Goal: Transaction & Acquisition: Purchase product/service

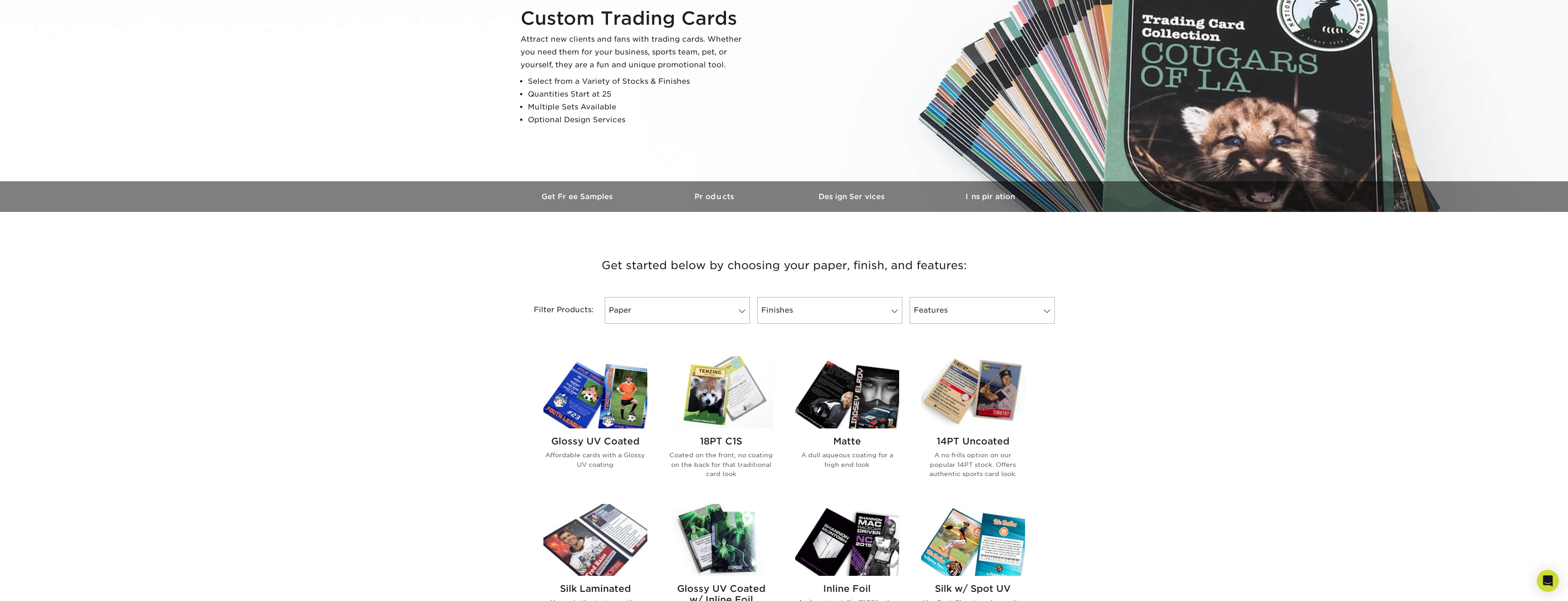
scroll to position [183, 0]
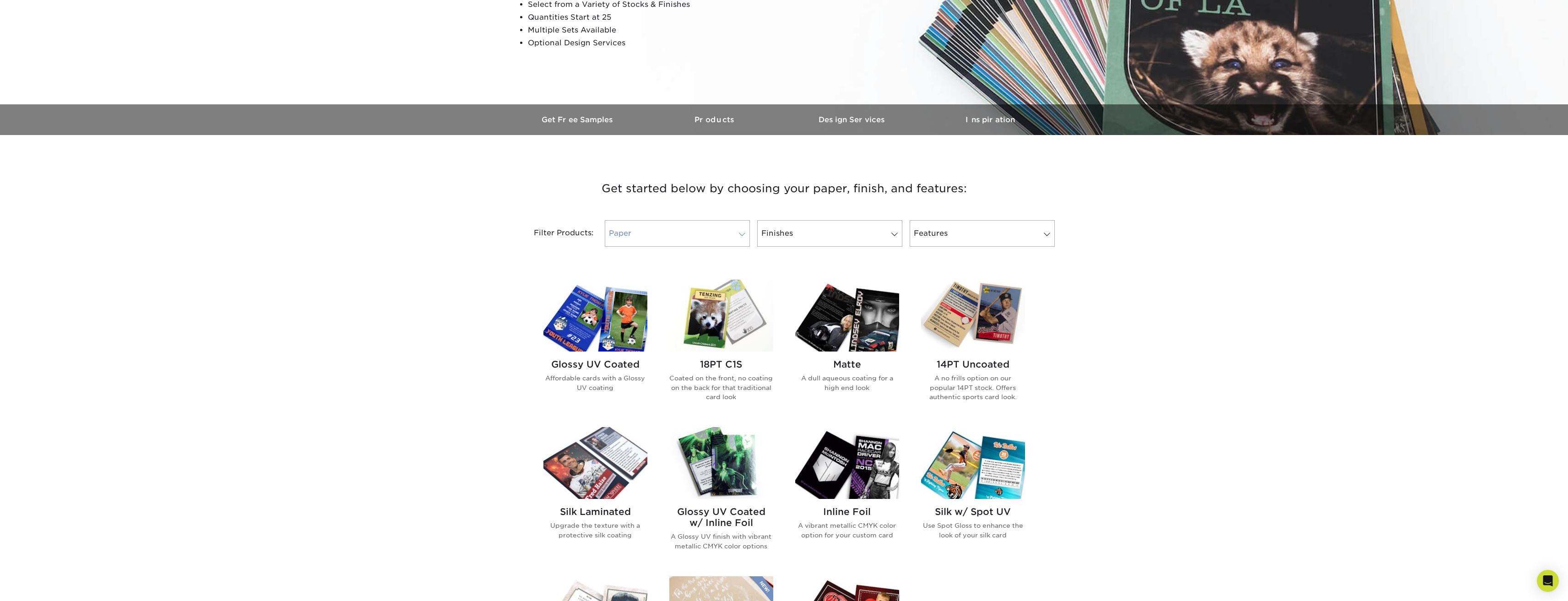
click at [740, 237] on span at bounding box center [742, 234] width 13 height 8
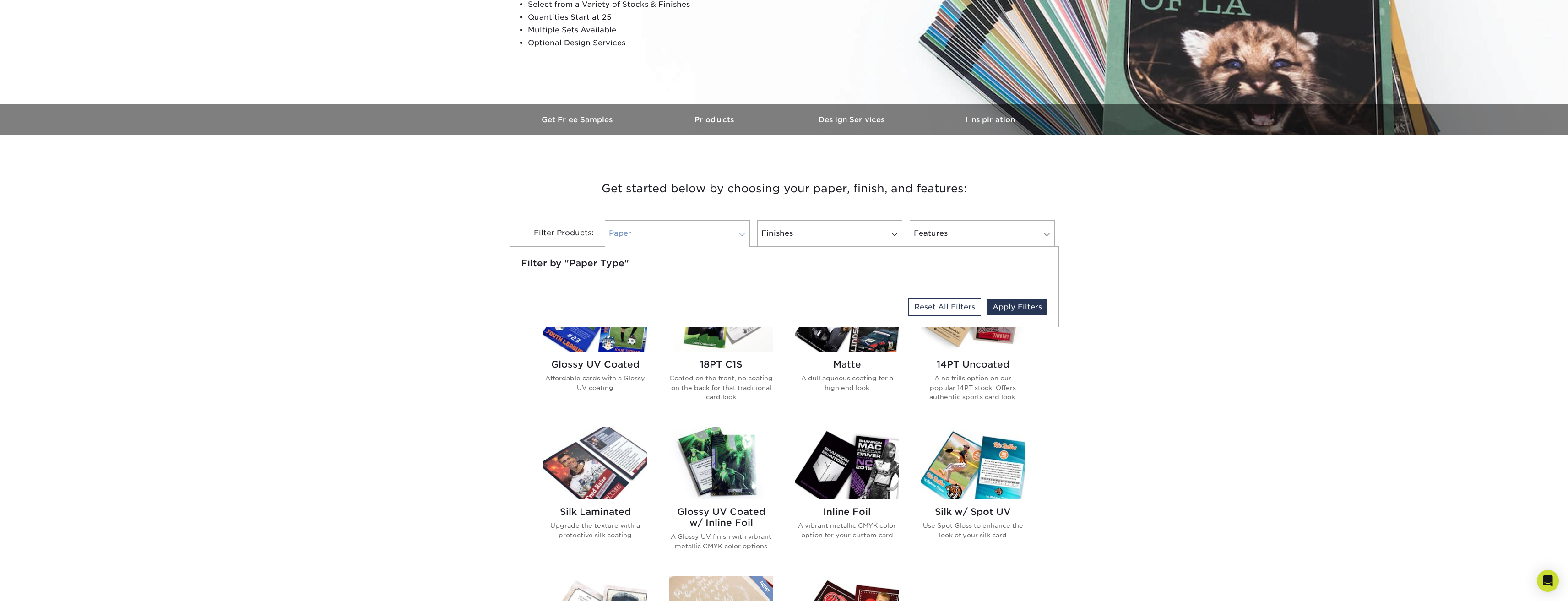
click at [740, 237] on span at bounding box center [742, 234] width 13 height 8
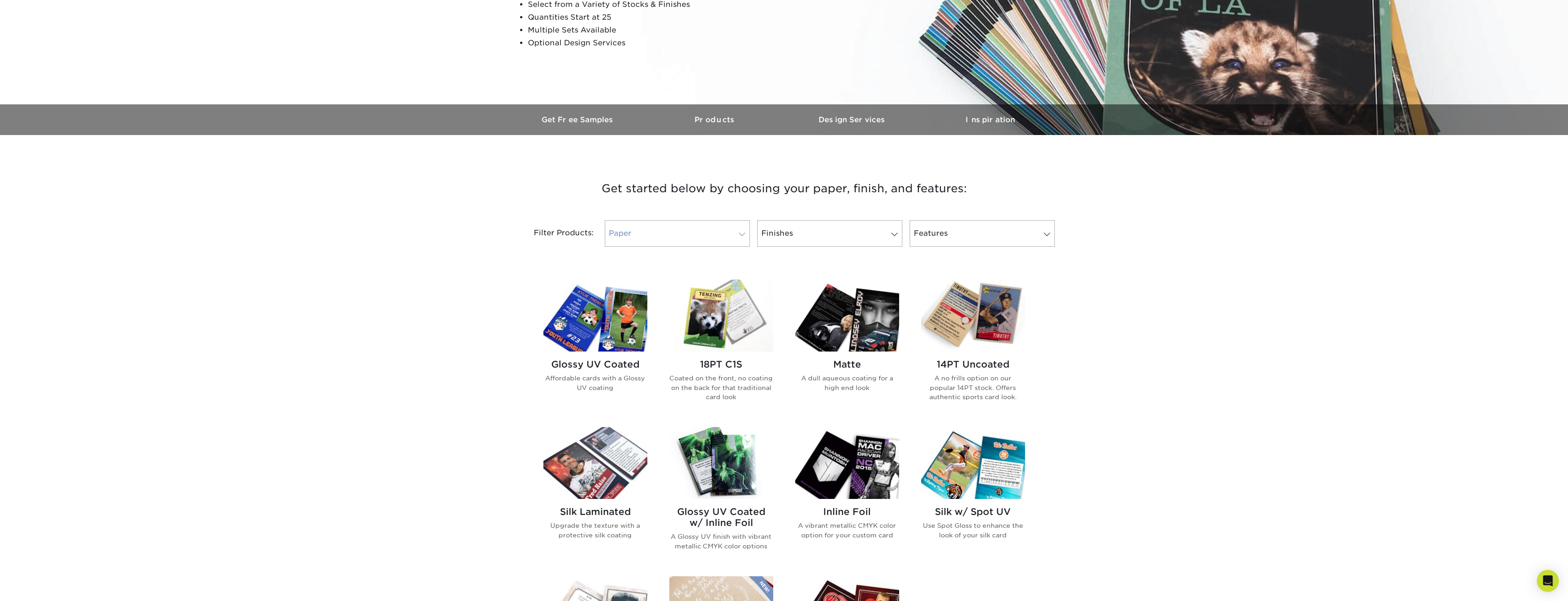
click at [740, 237] on span at bounding box center [742, 234] width 13 height 8
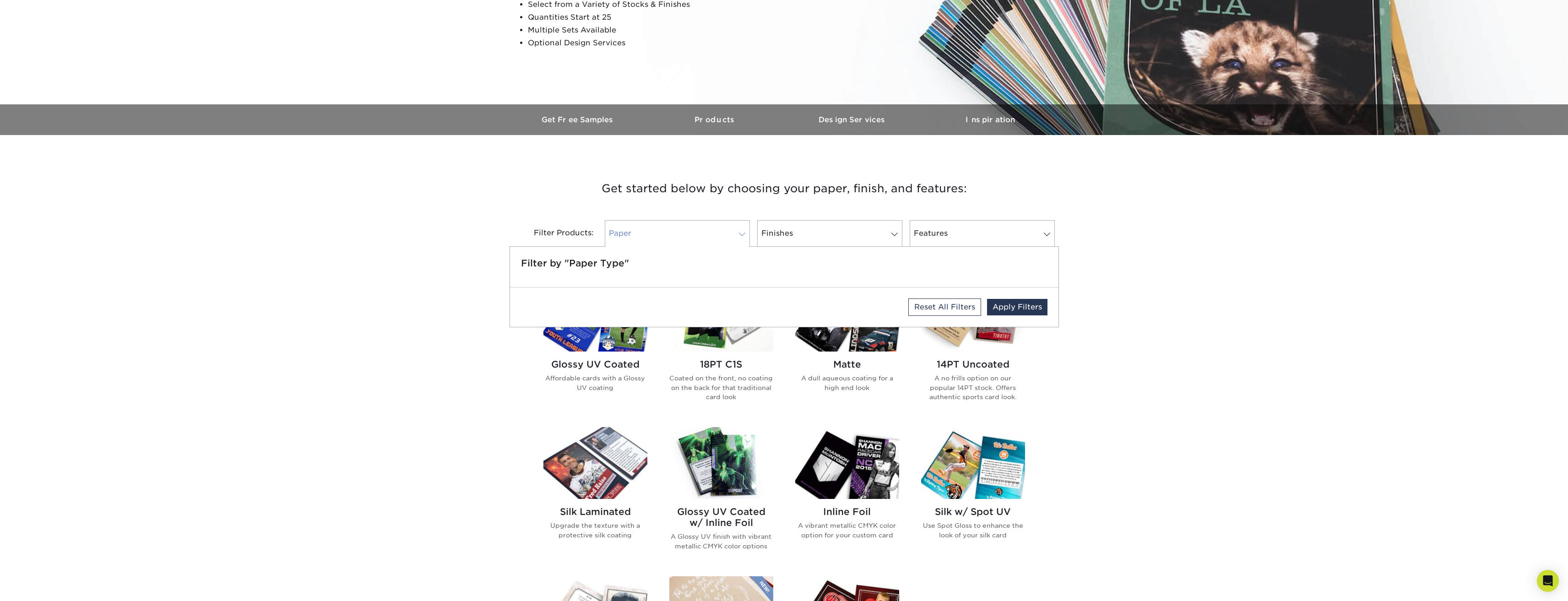
click at [740, 237] on span at bounding box center [742, 234] width 13 height 8
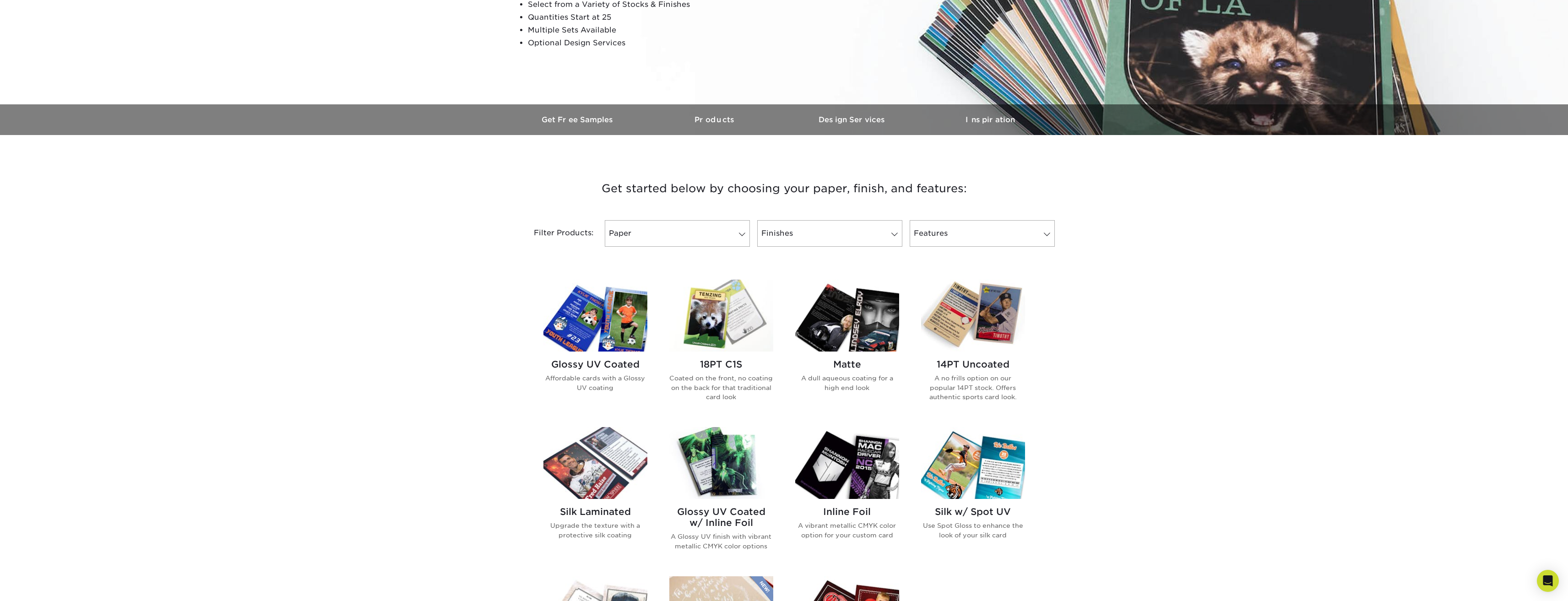
click at [1277, 415] on div "Get started below by choosing your paper, finish, and features: Filtered Matche…" at bounding box center [784, 499] width 1568 height 683
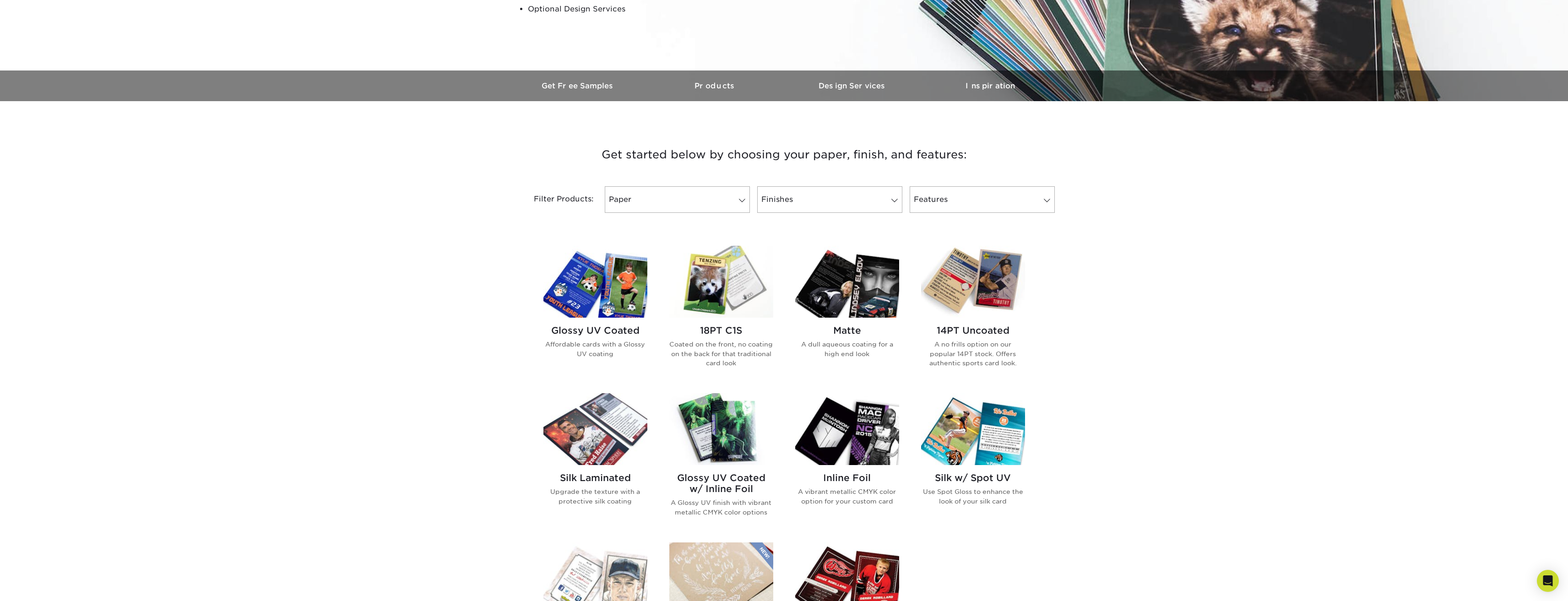
scroll to position [274, 0]
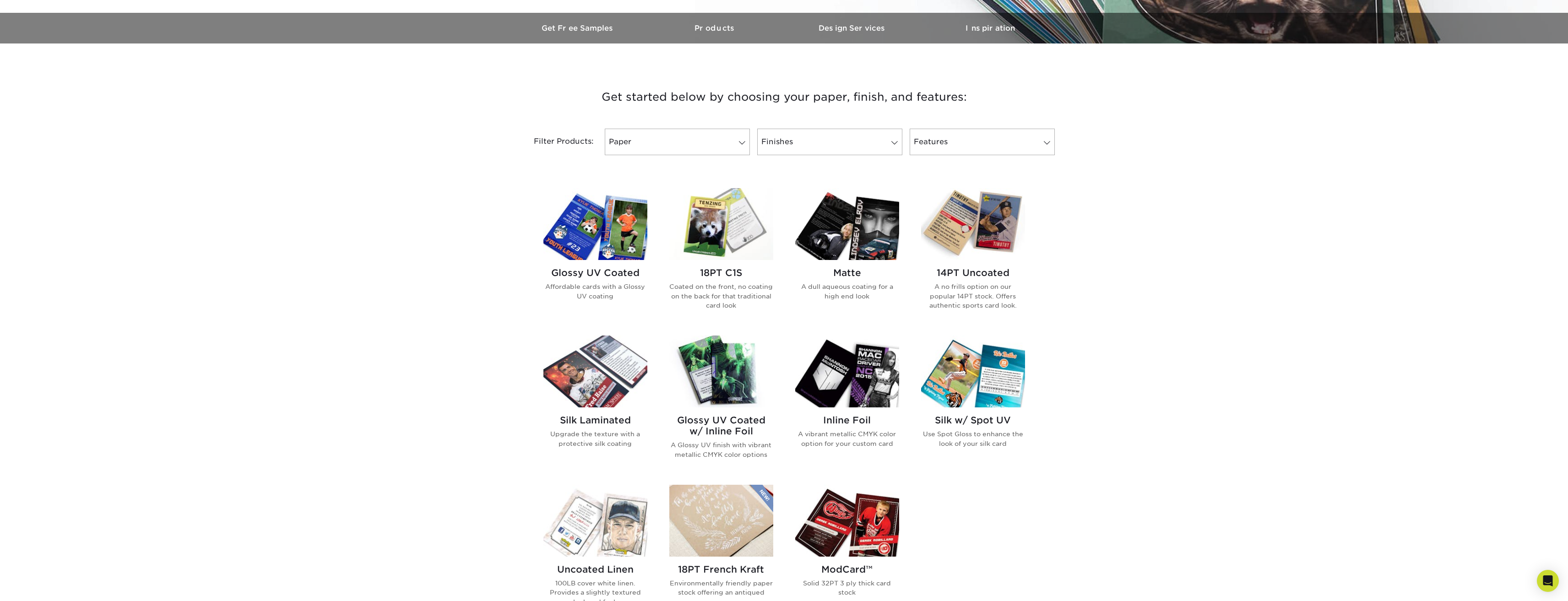
click at [719, 293] on p "Coated on the front, no coating on the back for that traditional card look" at bounding box center [721, 295] width 104 height 28
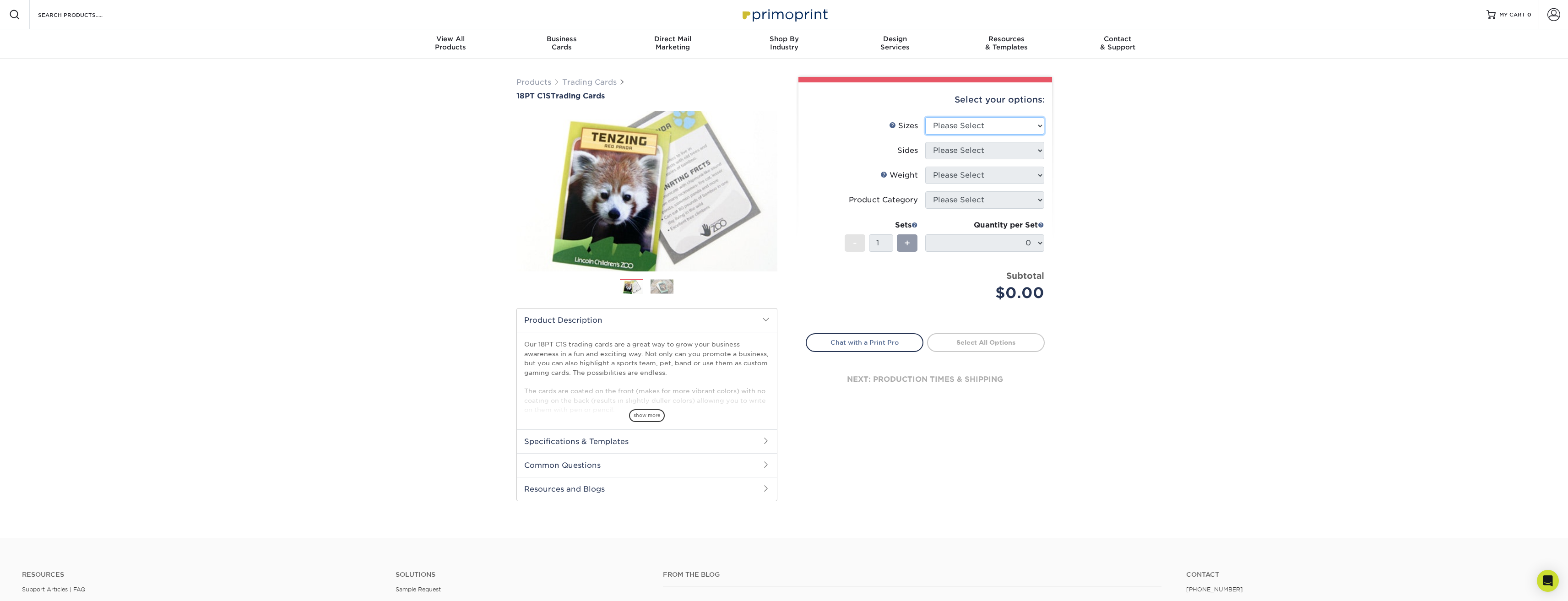
click at [1040, 124] on select "Please Select 2.5" x 3.5"" at bounding box center [985, 126] width 119 height 18
select select "2.50x3.50"
click at [925, 118] on select "Please Select 2.5" x 3.5"" at bounding box center [985, 126] width 119 height 18
click at [1038, 149] on select "Please Select Print Both Sides Print Front Only" at bounding box center [985, 150] width 119 height 18
select select "13abbda7-1d64-4f25-8bb2-c179b224825d"
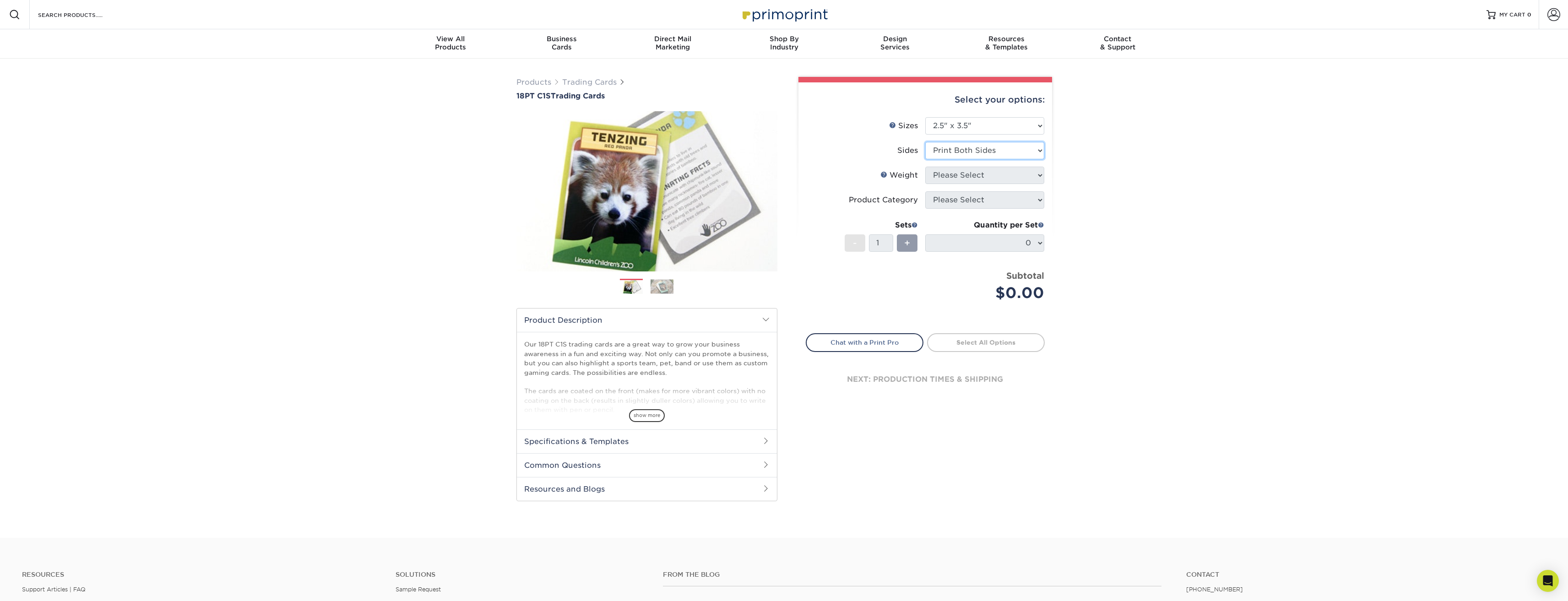
click at [925, 142] on select "Please Select Print Both Sides Print Front Only" at bounding box center [985, 150] width 119 height 18
click at [1039, 174] on select "Please Select 18PT C1S" at bounding box center [985, 175] width 119 height 18
select select "18PTC1S"
click at [925, 167] on select "Please Select 18PT C1S" at bounding box center [985, 175] width 119 height 18
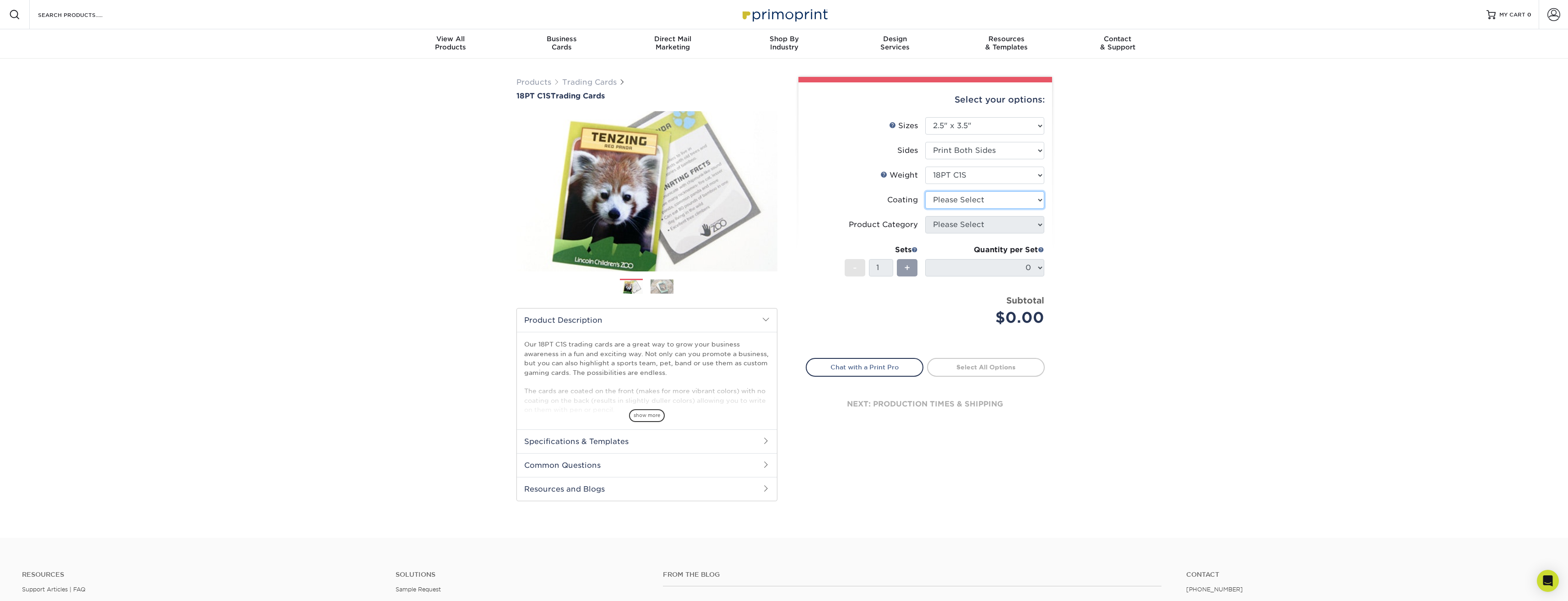
click at [1039, 202] on select at bounding box center [985, 200] width 119 height 18
click at [925, 191] on select at bounding box center [985, 200] width 119 height 18
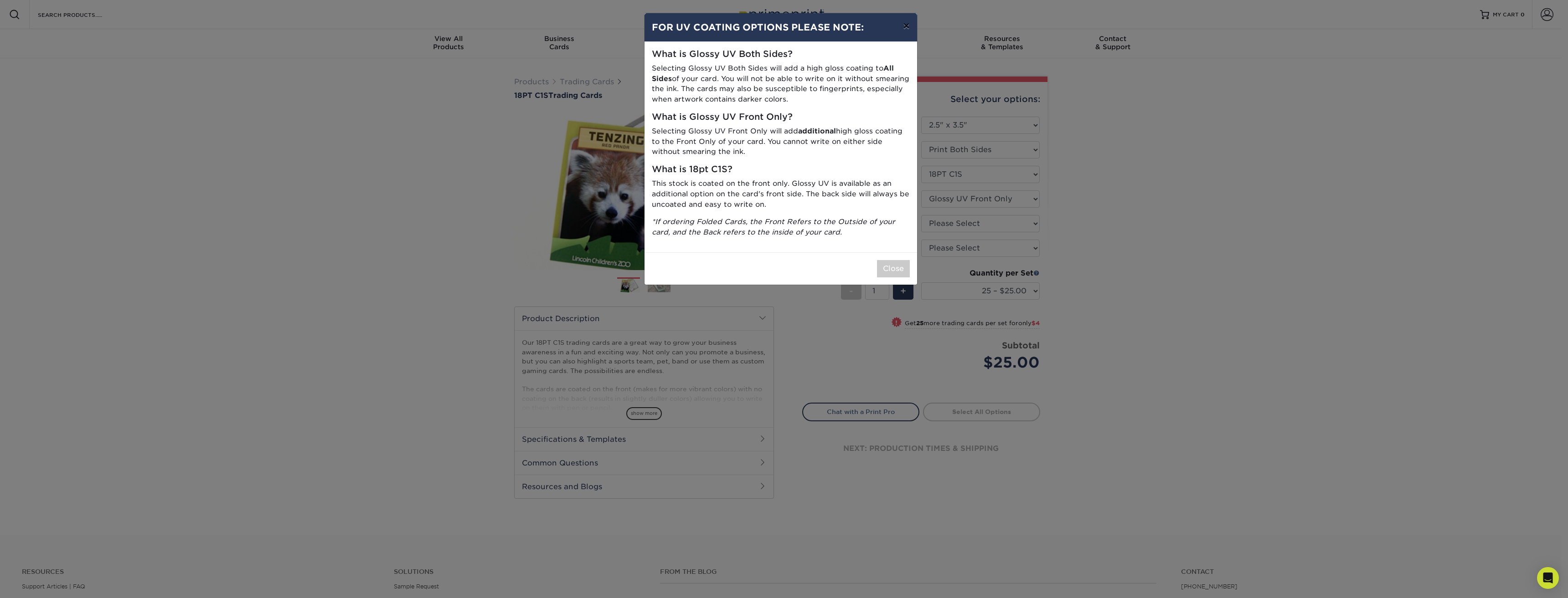
click at [908, 23] on button "×" at bounding box center [906, 26] width 21 height 26
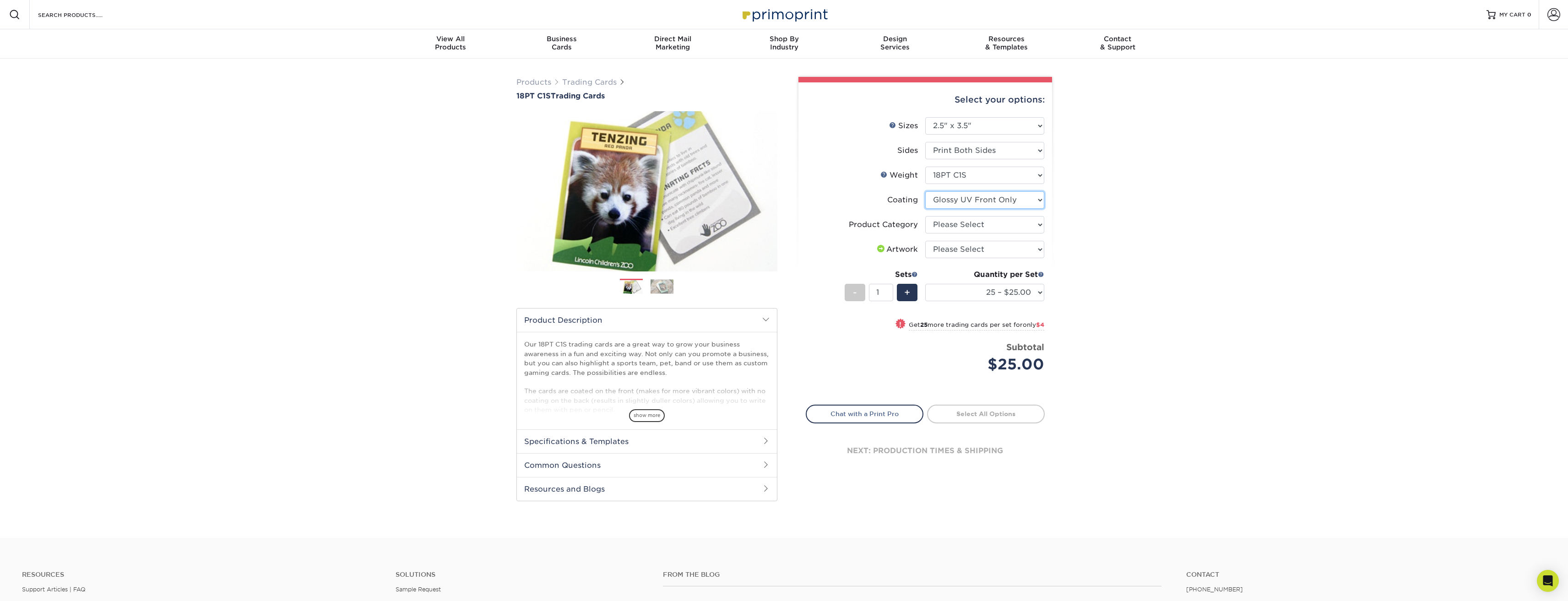
click at [1039, 202] on select at bounding box center [985, 200] width 119 height 18
select select "-1"
click at [925, 191] on select at bounding box center [985, 200] width 119 height 18
select select
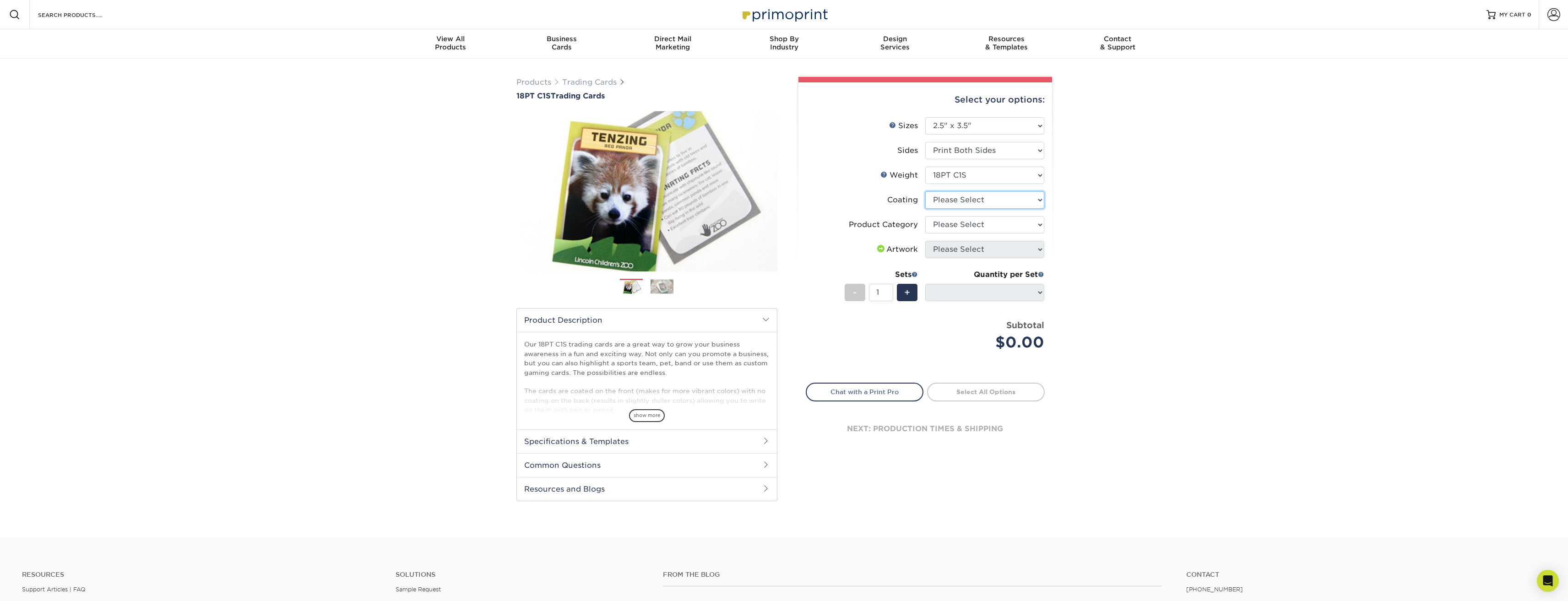
click at [1041, 201] on select at bounding box center [985, 200] width 119 height 18
select select "3e7618de-abca-4bda-9f97-8b9129e913d8"
click at [925, 191] on select at bounding box center [985, 200] width 119 height 18
select select "-1"
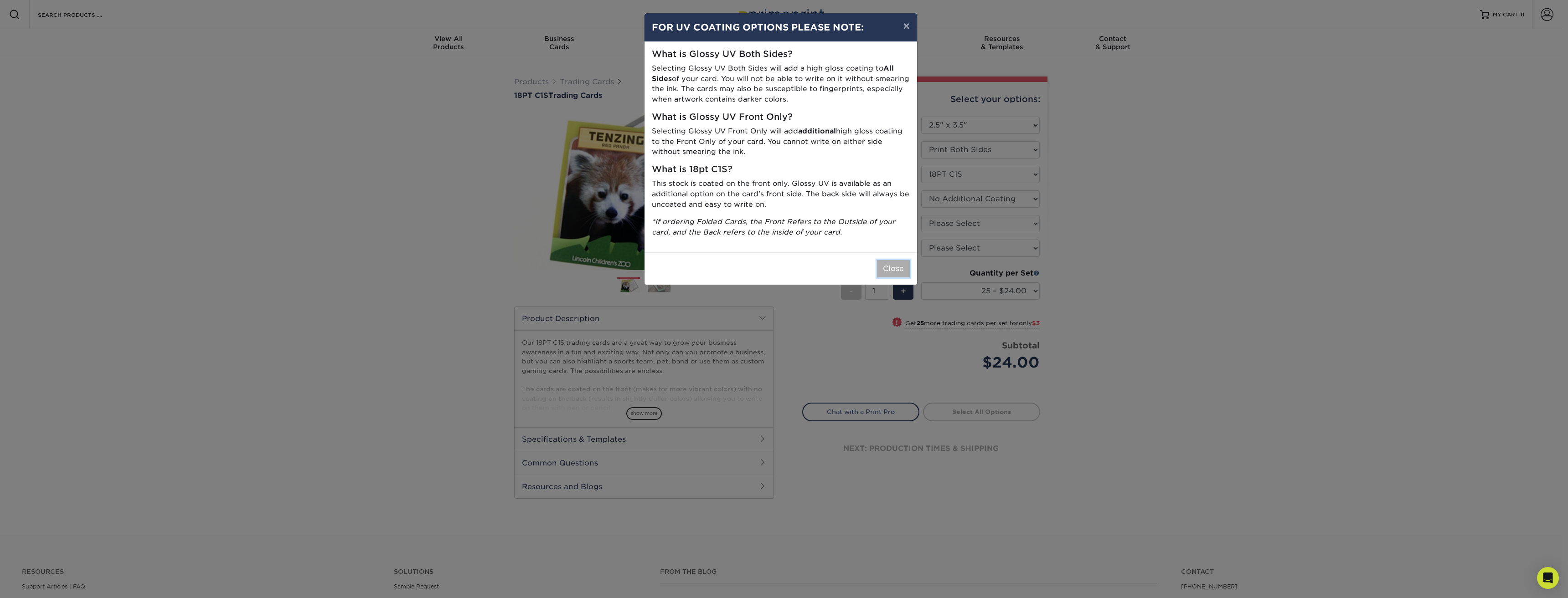
click at [899, 270] on button "Close" at bounding box center [893, 268] width 33 height 18
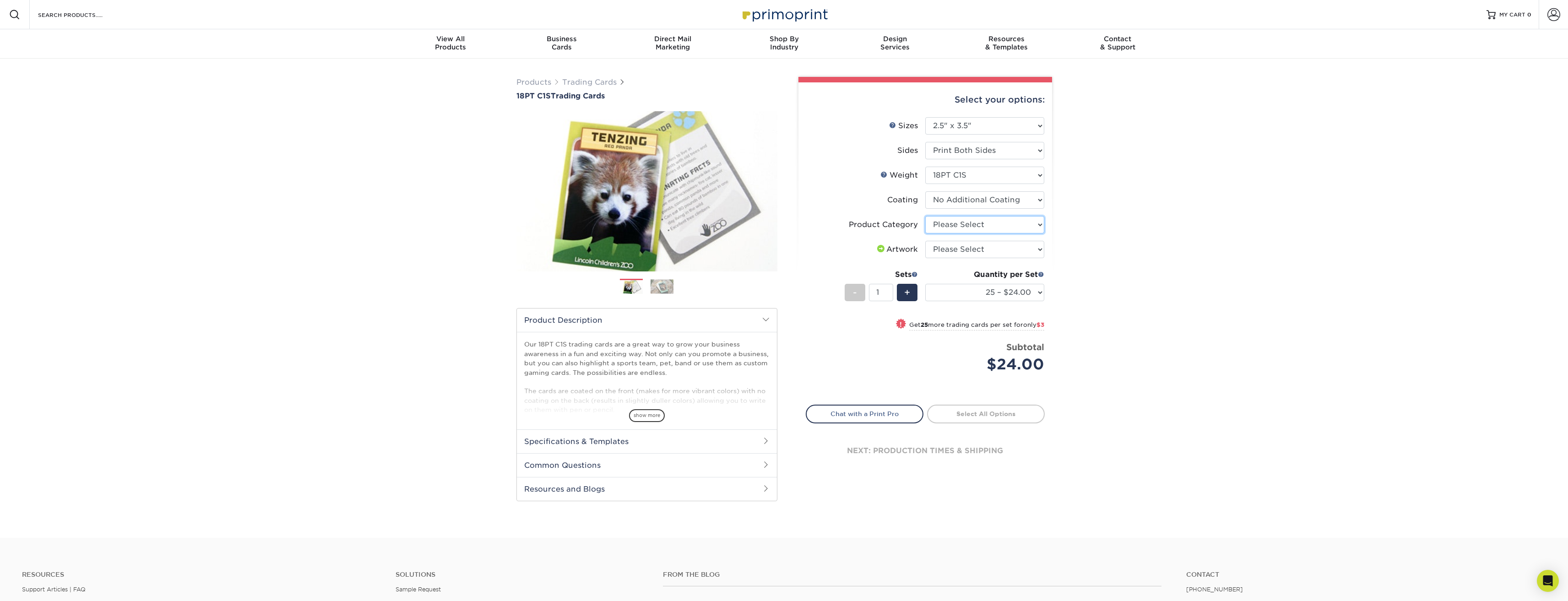
click at [1041, 226] on select "Please Select Trading Cards" at bounding box center [985, 224] width 119 height 18
select select "c2f9bce9-36c2-409d-b101-c29d9d031e18"
click at [925, 216] on select "Please Select Trading Cards" at bounding box center [985, 224] width 119 height 18
click at [1043, 248] on select "Please Select I will upload files I need a design - $100" at bounding box center [985, 249] width 119 height 18
select select "upload"
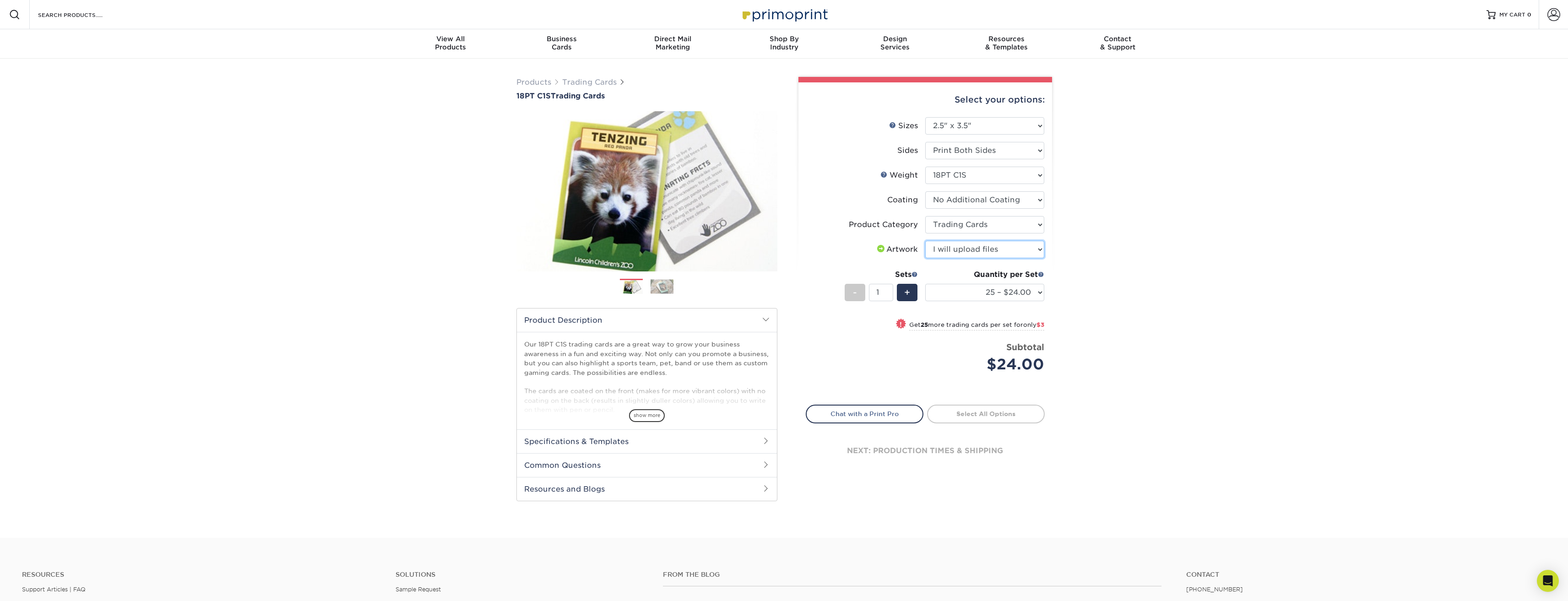
click at [925, 241] on select "Please Select I will upload files I need a design - $100" at bounding box center [985, 249] width 119 height 18
click at [1041, 291] on select "25 – $24.00 50 – $27.00 75 – $35.00 100 – $39.00 250 – $45.00 500 – $55.00 1000…" at bounding box center [985, 292] width 119 height 18
click at [925, 284] on select "25 – $24.00 50 – $27.00 75 – $35.00 100 – $39.00 250 – $45.00 500 – $55.00 1000…" at bounding box center [985, 292] width 119 height 18
click at [1074, 286] on div "Products Trading Cards 18PT C1S Trading Cards Previous Next show more" at bounding box center [784, 298] width 1568 height 479
click at [1040, 293] on select "25 – $24.00 50 – $27.00 75 – $35.00 100 – $39.00 250 – $45.00 500 – $55.00 1000…" at bounding box center [985, 292] width 119 height 18
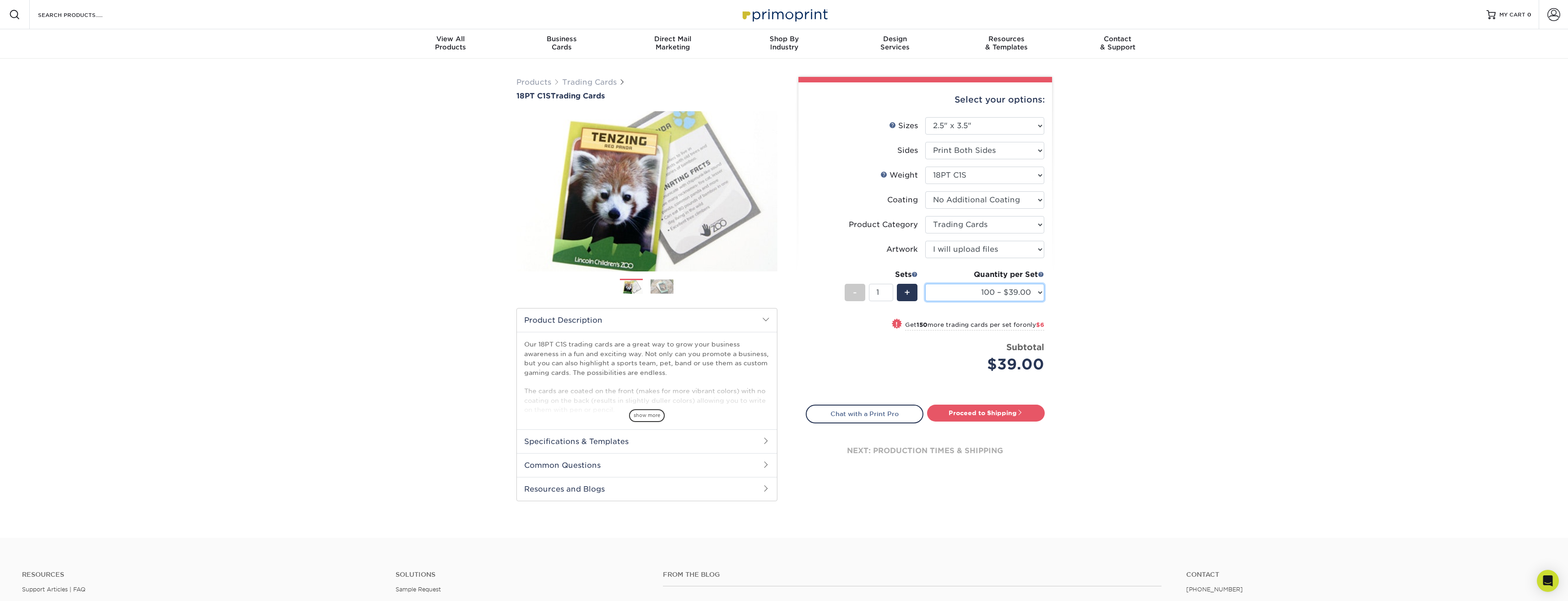
click at [1040, 293] on select "25 – $24.00 50 – $27.00 75 – $35.00 100 – $39.00 250 – $45.00 500 – $55.00 1000…" at bounding box center [985, 292] width 119 height 18
click at [925, 284] on select "25 – $24.00 50 – $27.00 75 – $35.00 100 – $39.00 250 – $45.00 500 – $55.00 1000…" at bounding box center [985, 292] width 119 height 18
click at [1043, 292] on select "25 – $24.00 50 – $27.00 75 – $35.00 100 – $39.00 250 – $45.00 500 – $55.00 1000…" at bounding box center [985, 292] width 119 height 18
select select "250 – $45.00"
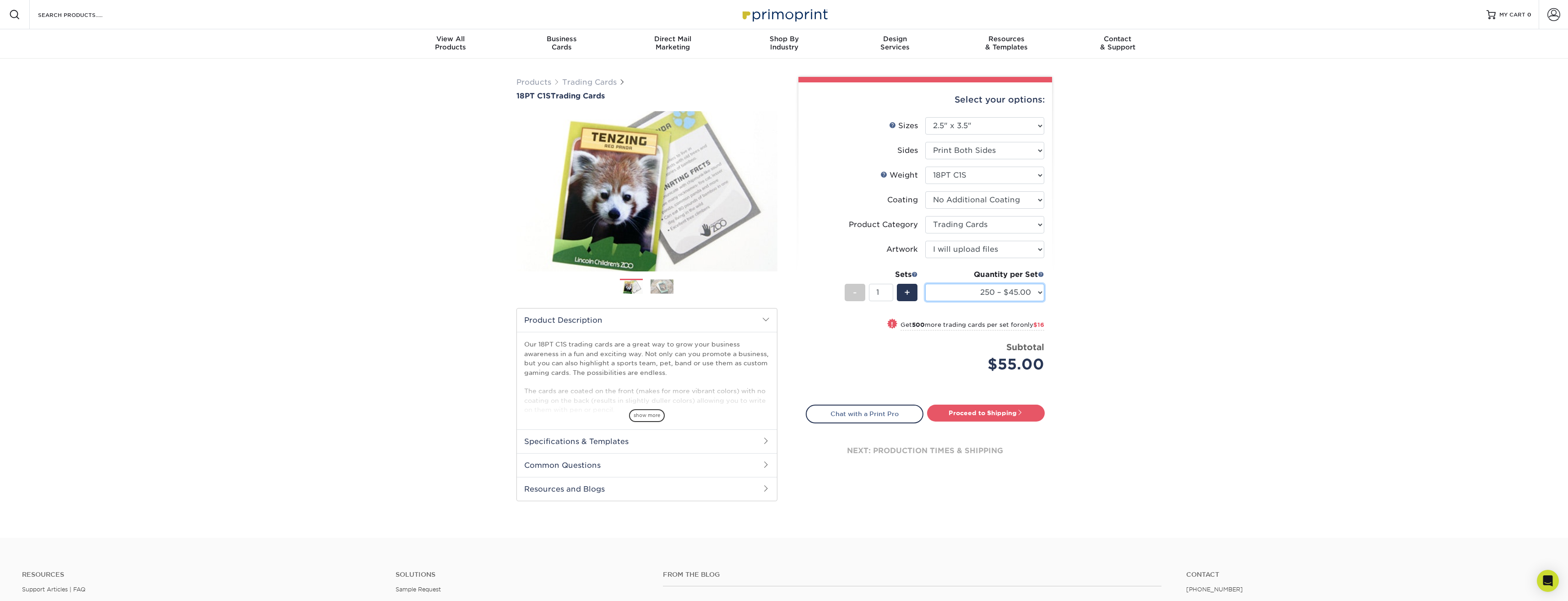
click at [925, 284] on select "25 – $24.00 50 – $27.00 75 – $35.00 100 – $39.00 250 – $45.00 500 – $55.00 1000…" at bounding box center [985, 292] width 119 height 18
click at [1089, 332] on div "Products Trading Cards 18PT C1S Trading Cards Previous Next show more" at bounding box center [784, 298] width 1568 height 479
click at [994, 410] on link "Proceed to Shipping" at bounding box center [986, 413] width 118 height 17
type input "Set 1"
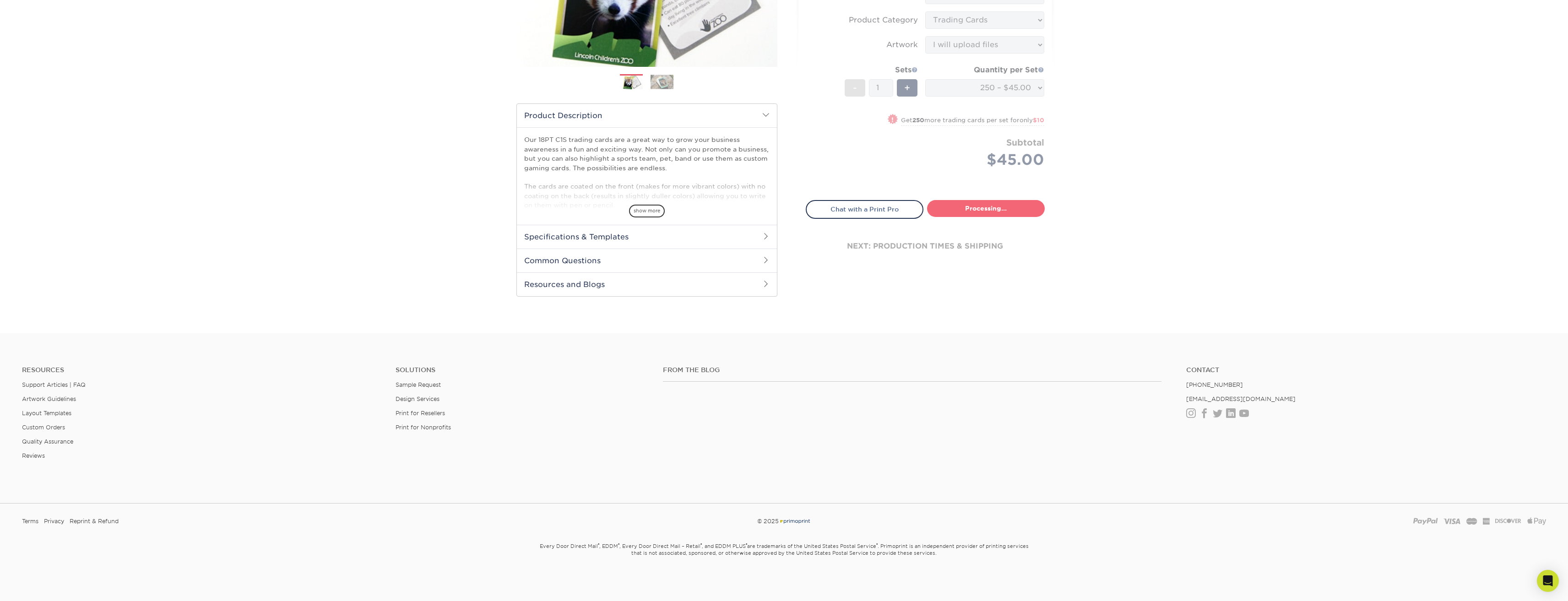
select select "7f12e85b-7342-427e-8446-6bc059917b9c"
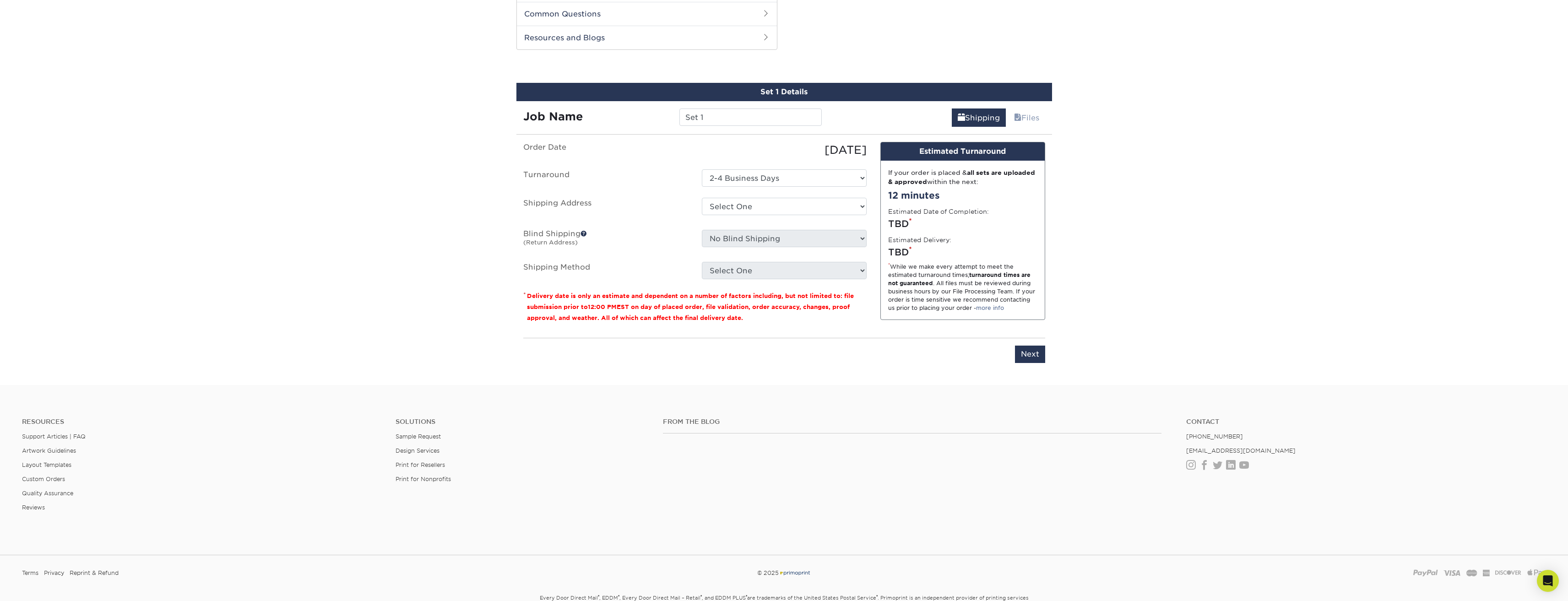
scroll to position [457, 0]
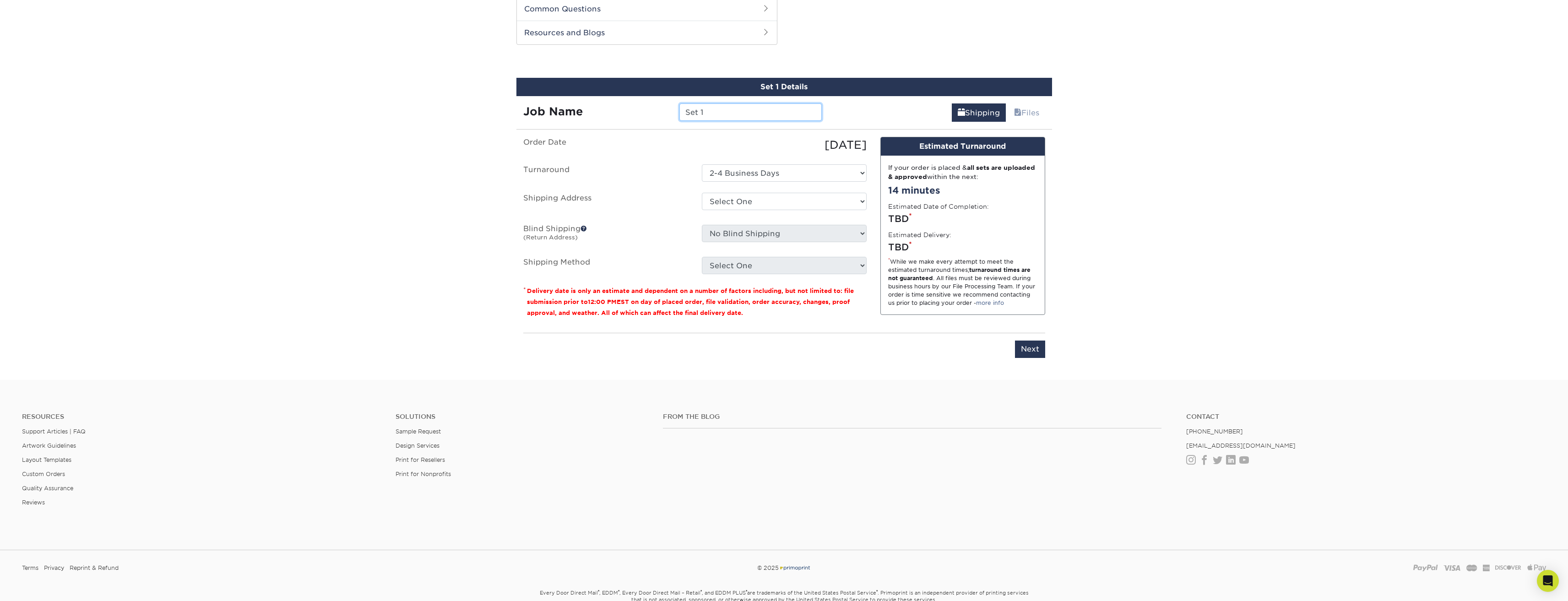
click at [709, 118] on input "Set 1" at bounding box center [750, 112] width 143 height 18
click at [713, 116] on input "Set 1" at bounding box center [750, 112] width 143 height 18
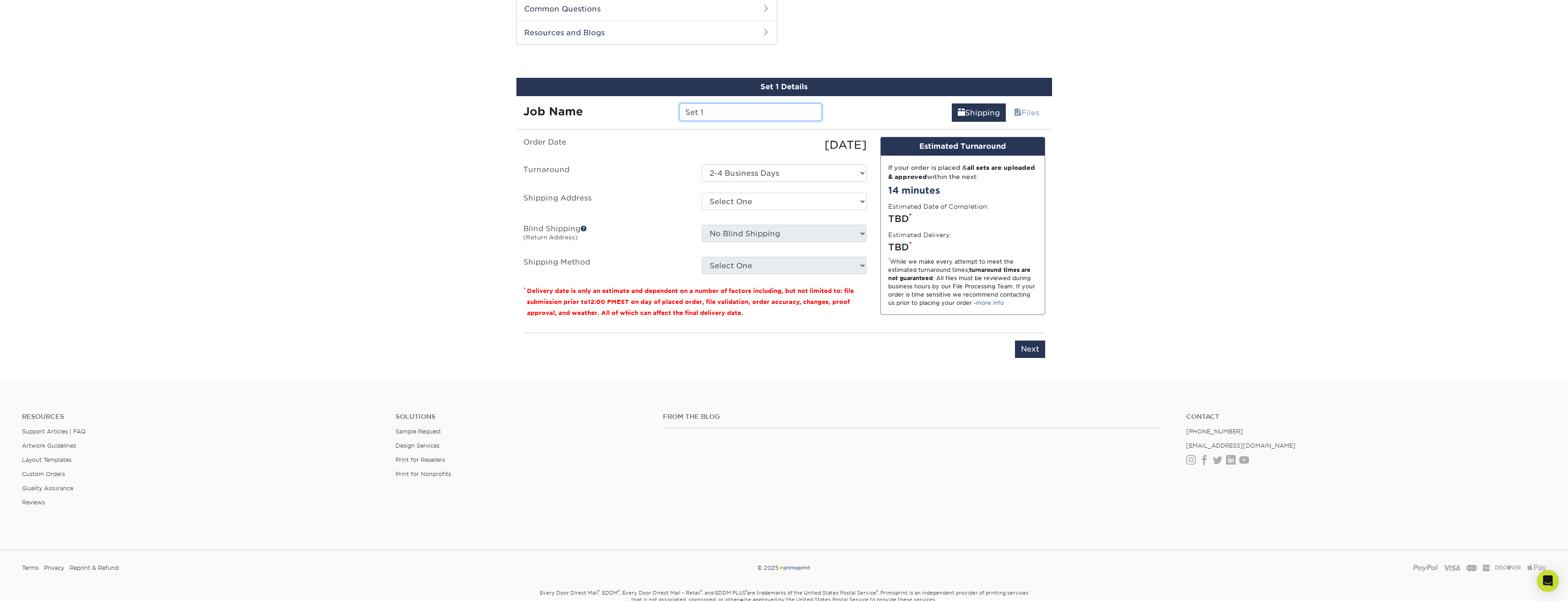
click at [713, 116] on input "Set 1" at bounding box center [750, 112] width 143 height 18
type input "Mochi Go Team"
click at [820, 175] on select "Select One 2-4 Business Days" at bounding box center [784, 173] width 165 height 18
click at [804, 198] on select "Select One + Add New Address - Login" at bounding box center [784, 201] width 165 height 18
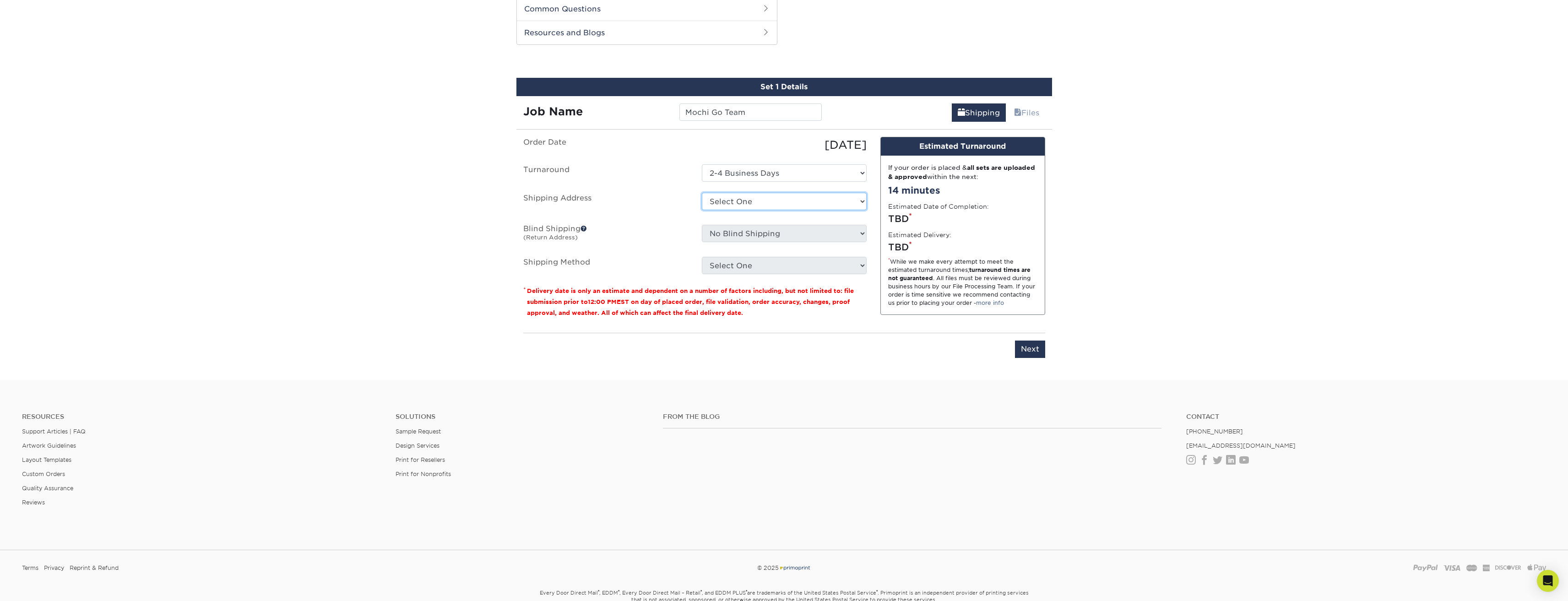
select select "newaddress"
click at [702, 193] on select "Select One + Add New Address - Login" at bounding box center [784, 201] width 165 height 18
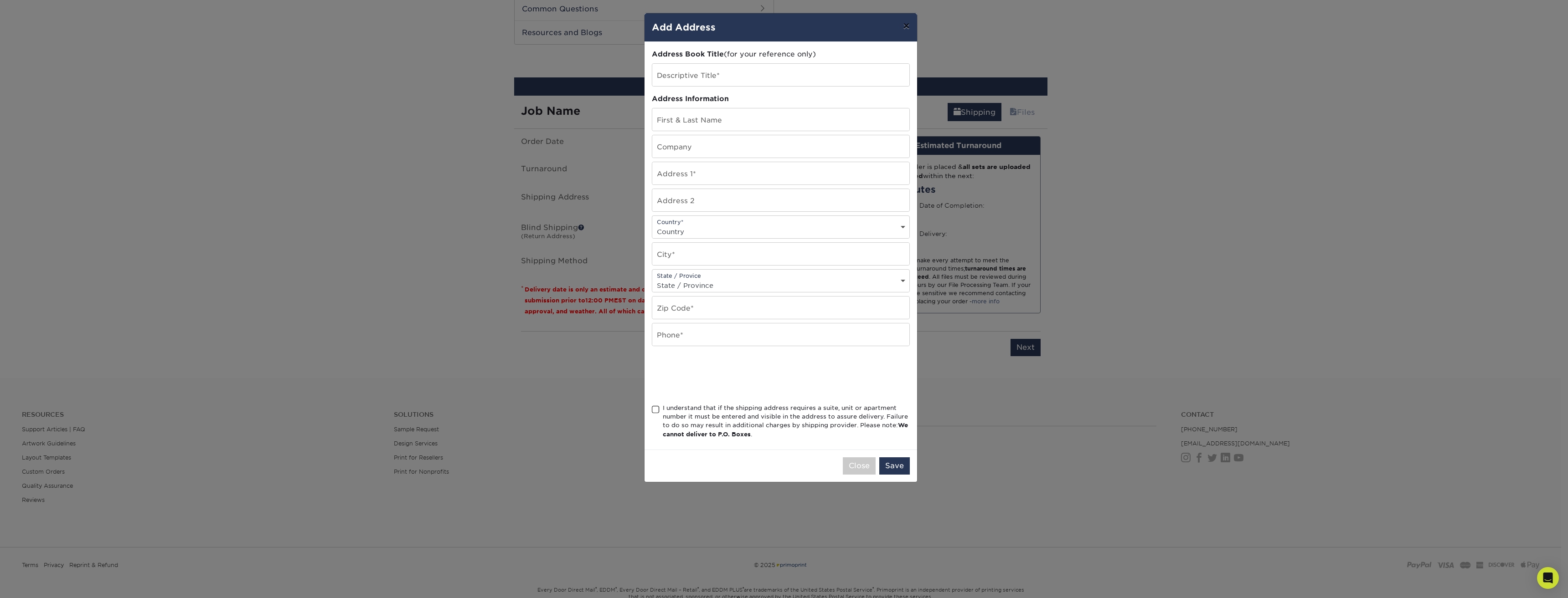
click at [903, 24] on button "×" at bounding box center [906, 26] width 21 height 26
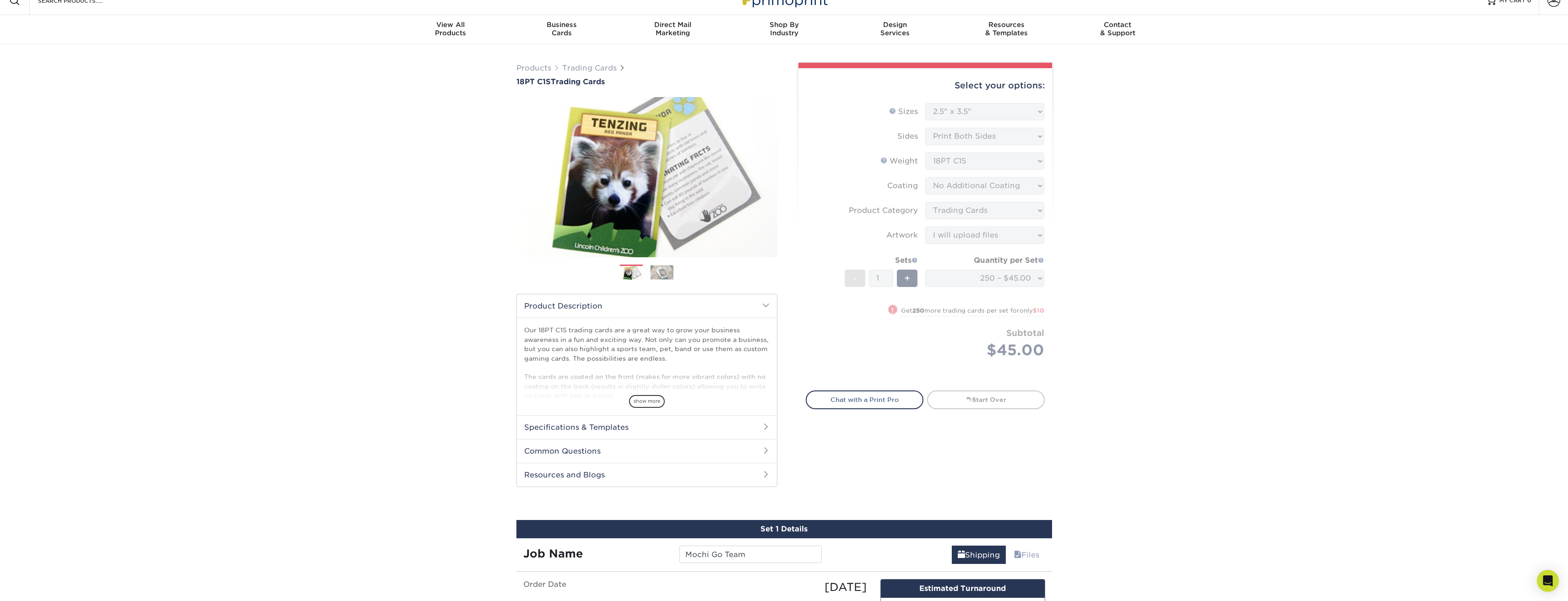
scroll to position [0, 0]
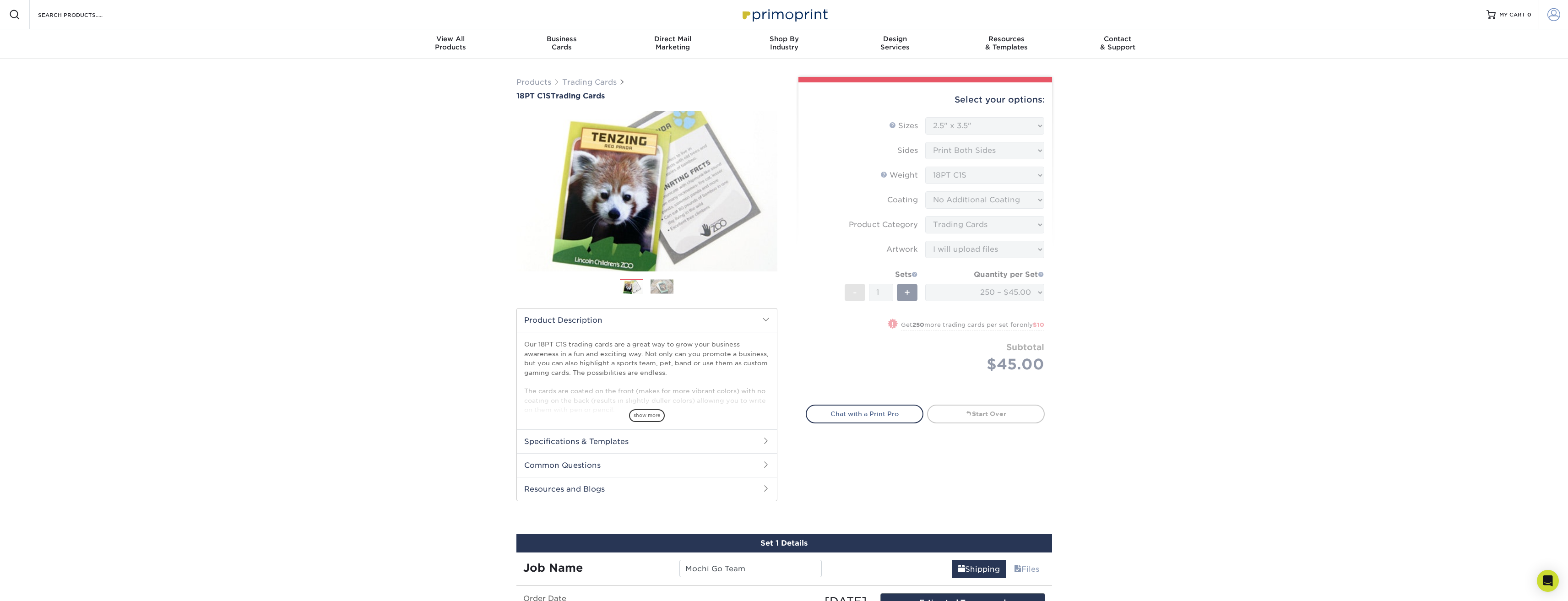
click at [1559, 21] on span at bounding box center [1554, 14] width 13 height 13
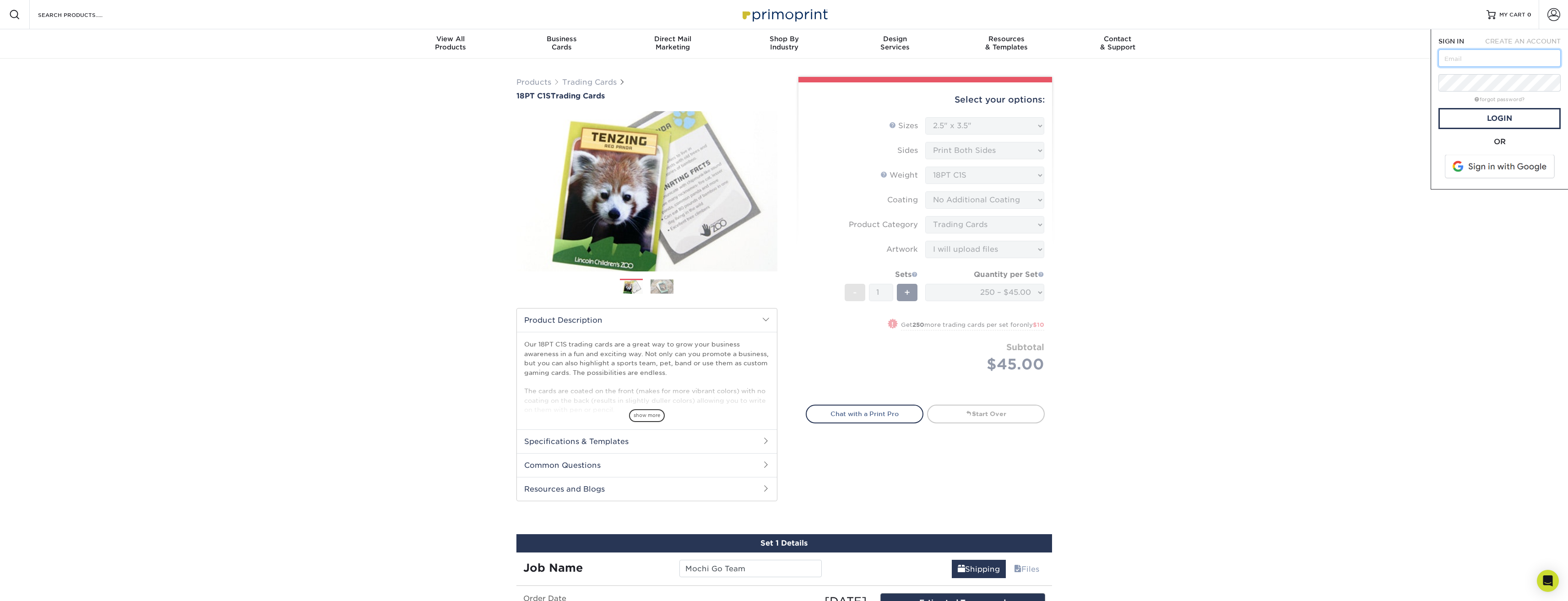
click at [1493, 57] on input "text" at bounding box center [1500, 58] width 123 height 18
type input "derekmkchan@hotmail.com"
click at [1521, 41] on span "CREATE AN ACCOUNT" at bounding box center [1524, 41] width 76 height 8
type input "derekmkchan@hotmail.com"
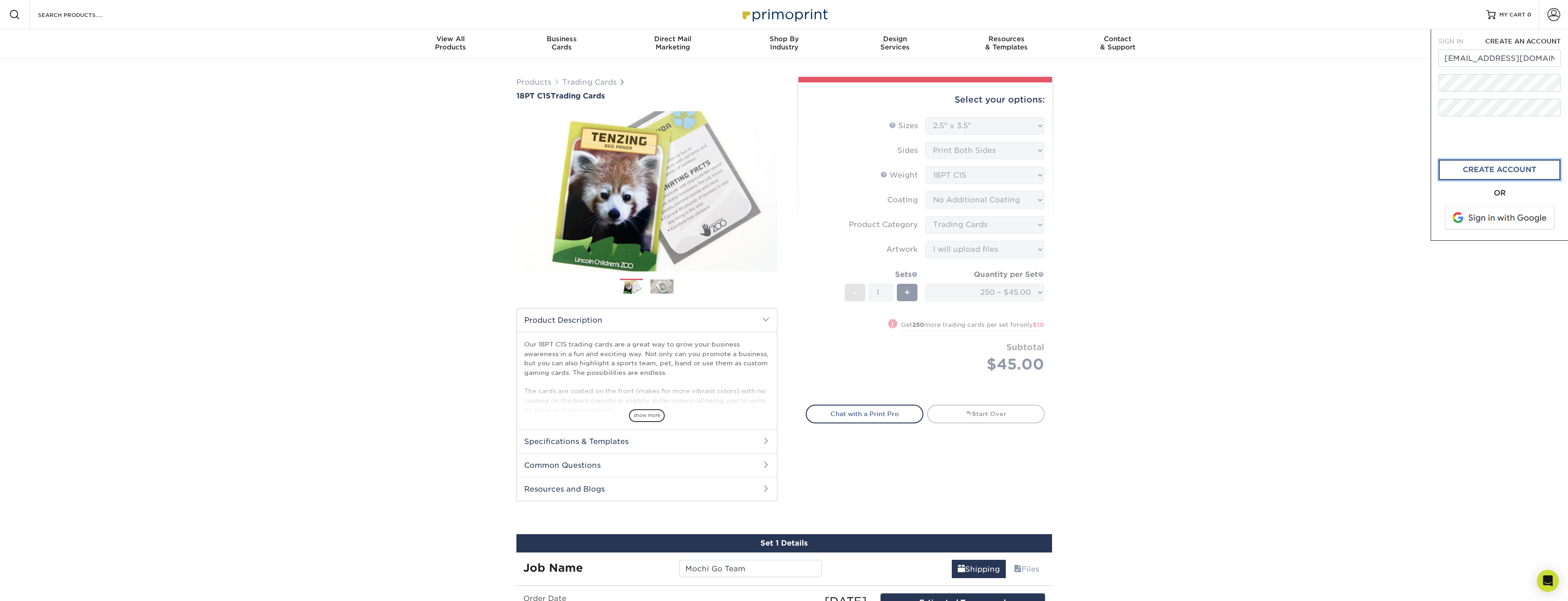
click at [1518, 167] on link "create account" at bounding box center [1500, 170] width 123 height 21
click at [1551, 13] on span at bounding box center [1554, 14] width 13 height 13
click at [1559, 12] on span at bounding box center [1554, 14] width 13 height 13
click at [1397, 60] on div "Products Trading Cards 18PT C1S Trading Cards Previous Next show more" at bounding box center [784, 447] width 1568 height 778
click at [1190, 230] on div "Products Trading Cards 18PT C1S Trading Cards Previous Next show more" at bounding box center [784, 447] width 1568 height 778
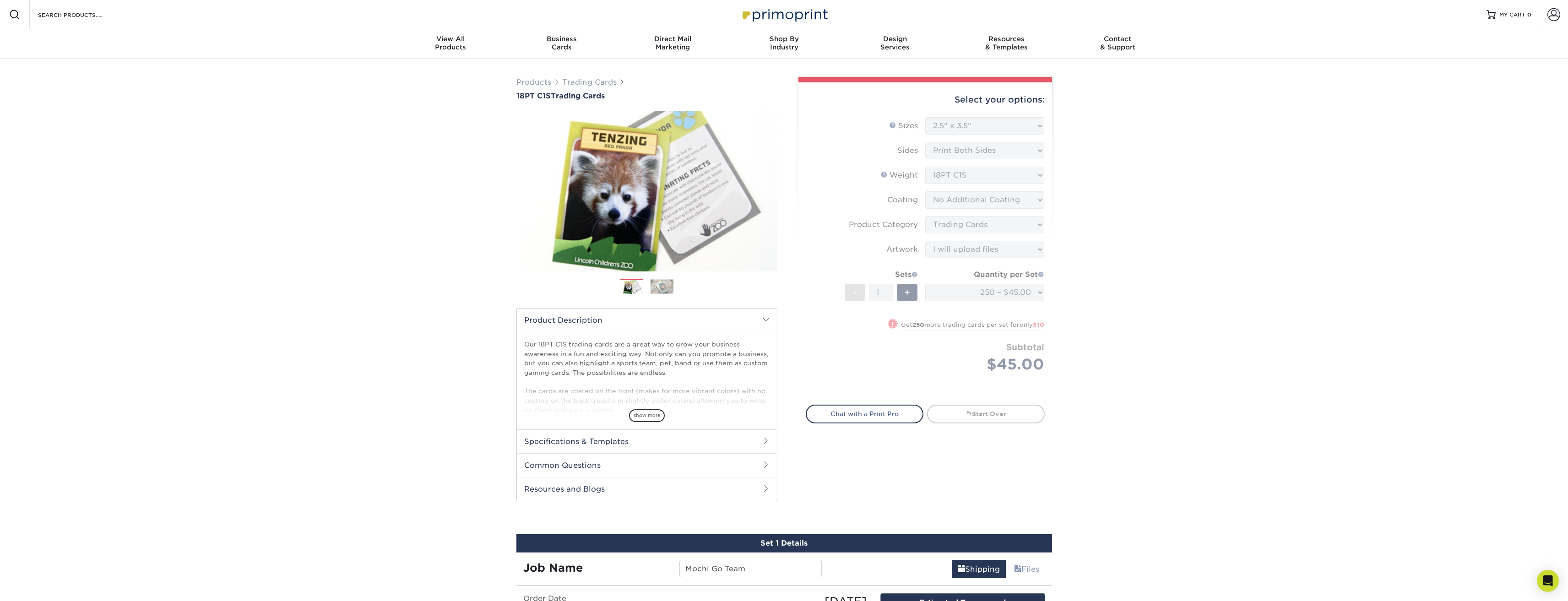
click at [1006, 243] on form "Sizes Help Sizes Please Select 2.5" x 3.5" Sides Please Select 18PT C1S" at bounding box center [925, 256] width 239 height 277
click at [1548, 13] on span at bounding box center [1554, 14] width 13 height 13
click at [1447, 43] on span "SIGN IN" at bounding box center [1450, 41] width 24 height 8
click at [1501, 113] on link "Login" at bounding box center [1500, 118] width 123 height 21
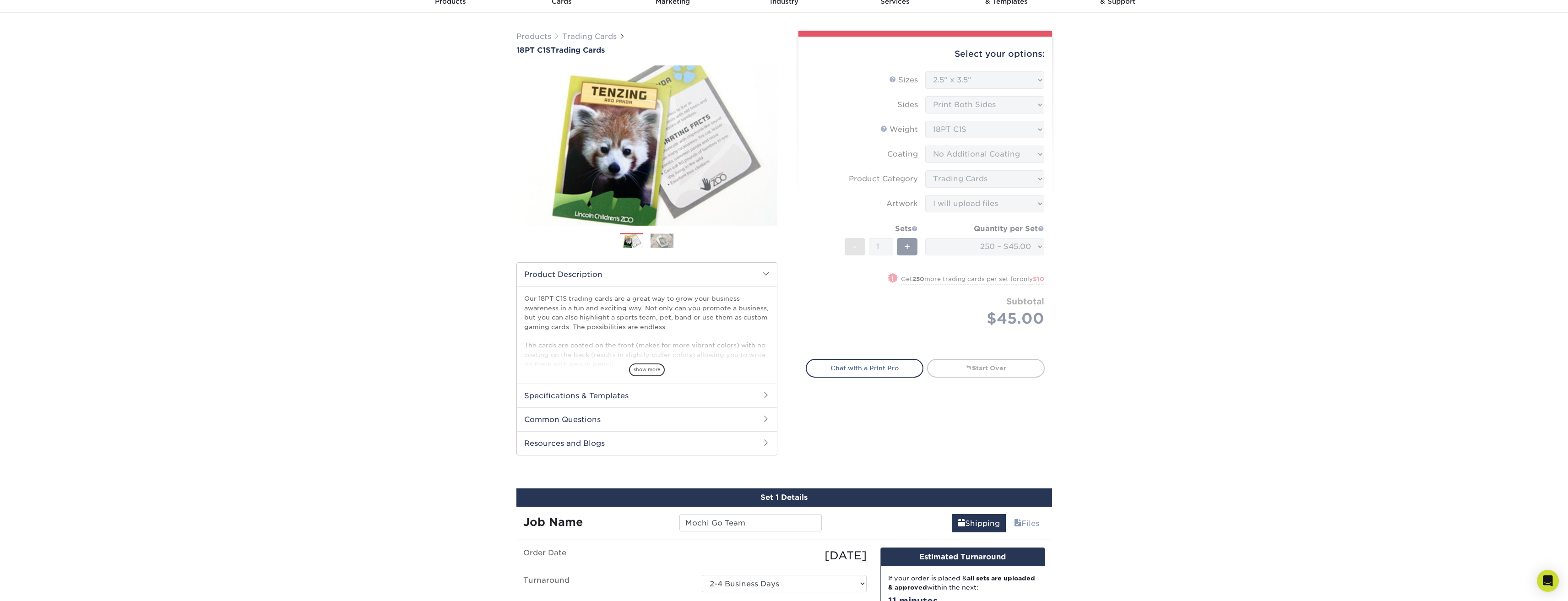
click at [1262, 196] on div "Products Trading Cards 18PT C1S Trading Cards Previous Next show more" at bounding box center [784, 401] width 1568 height 778
click at [995, 371] on link "Start Over" at bounding box center [986, 368] width 118 height 18
click at [1278, 201] on div "Products Trading Cards 18PT C1S Trading Cards Previous Next show more" at bounding box center [784, 401] width 1568 height 778
click at [1039, 248] on form "Sizes Help Sizes Please Select 2.5" x 3.5" Sides Please Select 18PT C1S" at bounding box center [925, 210] width 239 height 277
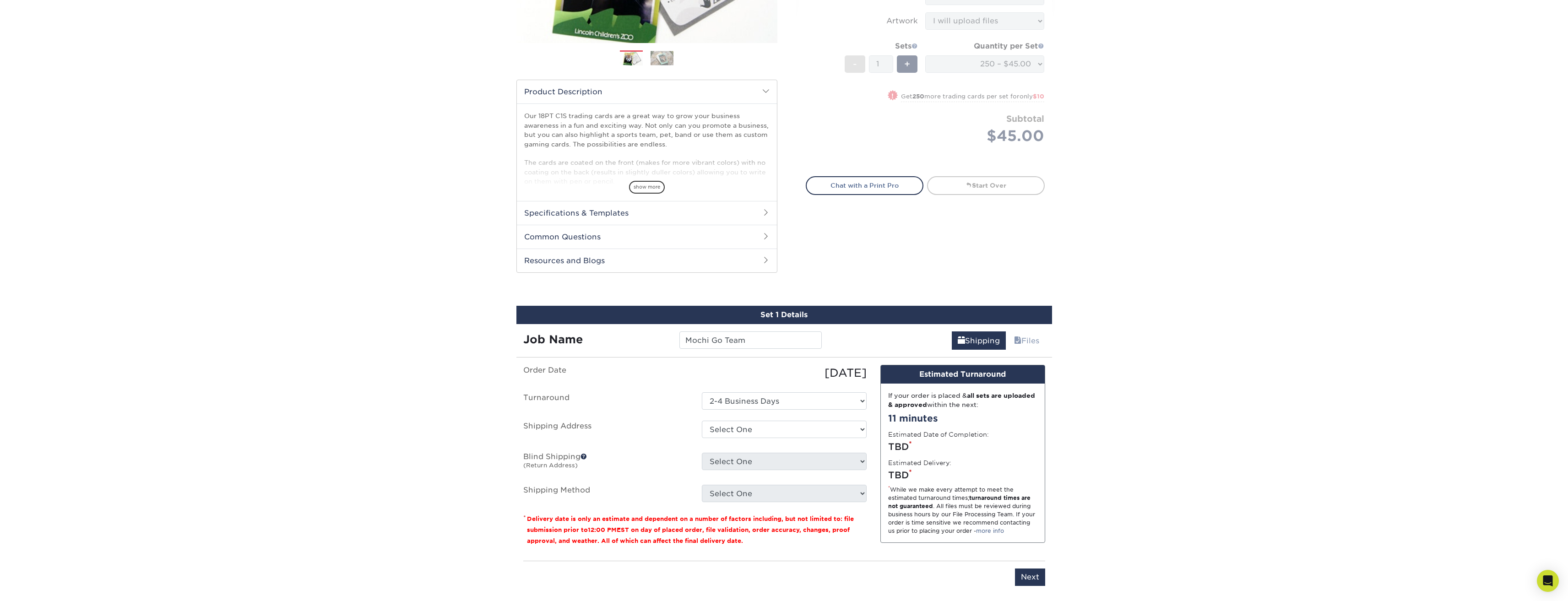
scroll to position [229, 0]
click at [855, 426] on select "Select One + Add New Address" at bounding box center [784, 429] width 165 height 18
click at [702, 421] on select "Select One + Add New Address" at bounding box center [784, 429] width 165 height 18
click at [843, 435] on select "Select One + Add New Address" at bounding box center [784, 429] width 165 height 18
select select "newaddress"
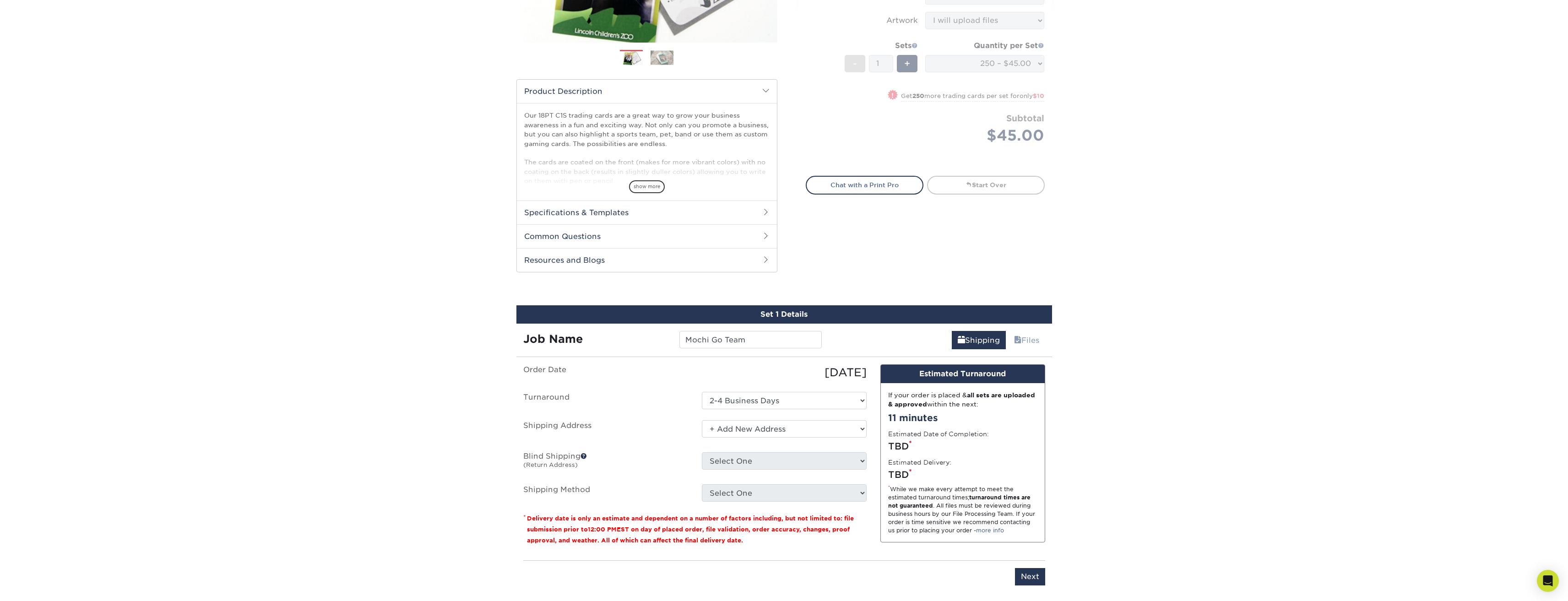
click at [702, 421] on select "Select One + Add New Address" at bounding box center [784, 429] width 165 height 18
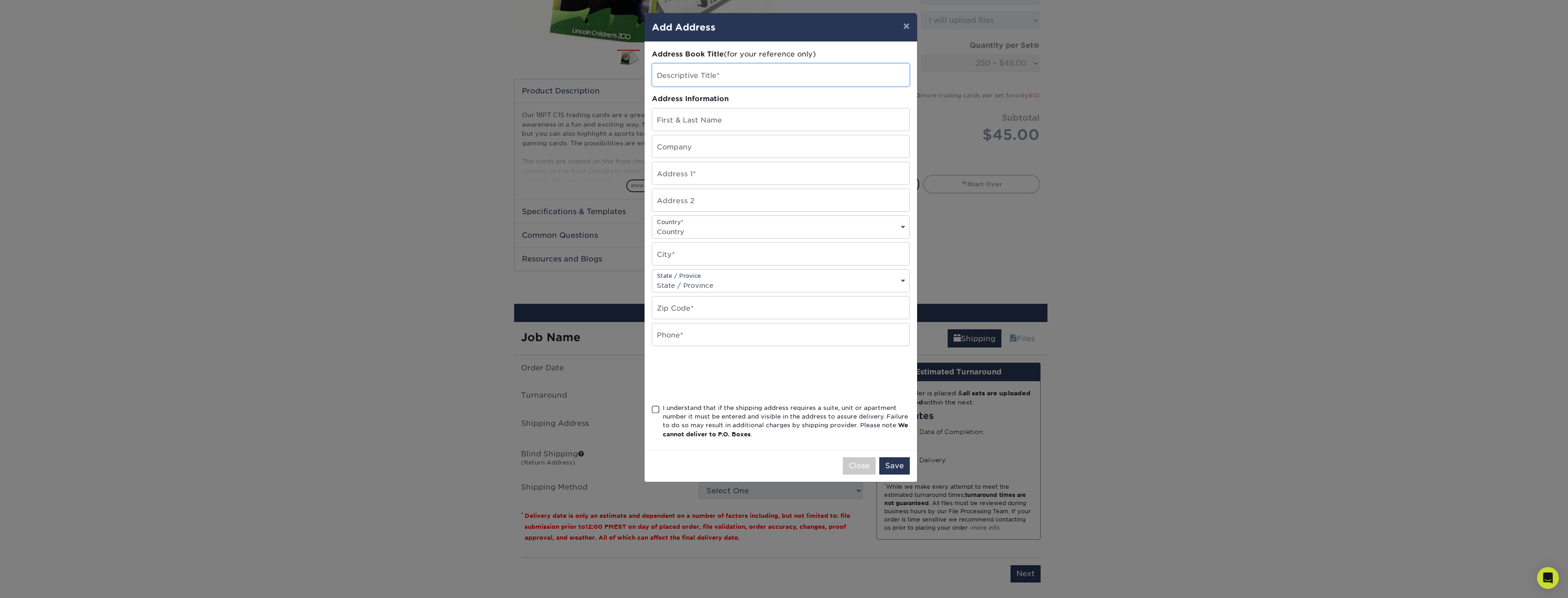
click at [720, 73] on input "text" at bounding box center [781, 74] width 257 height 23
type input "Mochi"
type input "Derek Chan"
type input "Sweet Family Dentistry"
type input "133 Sarah Way"
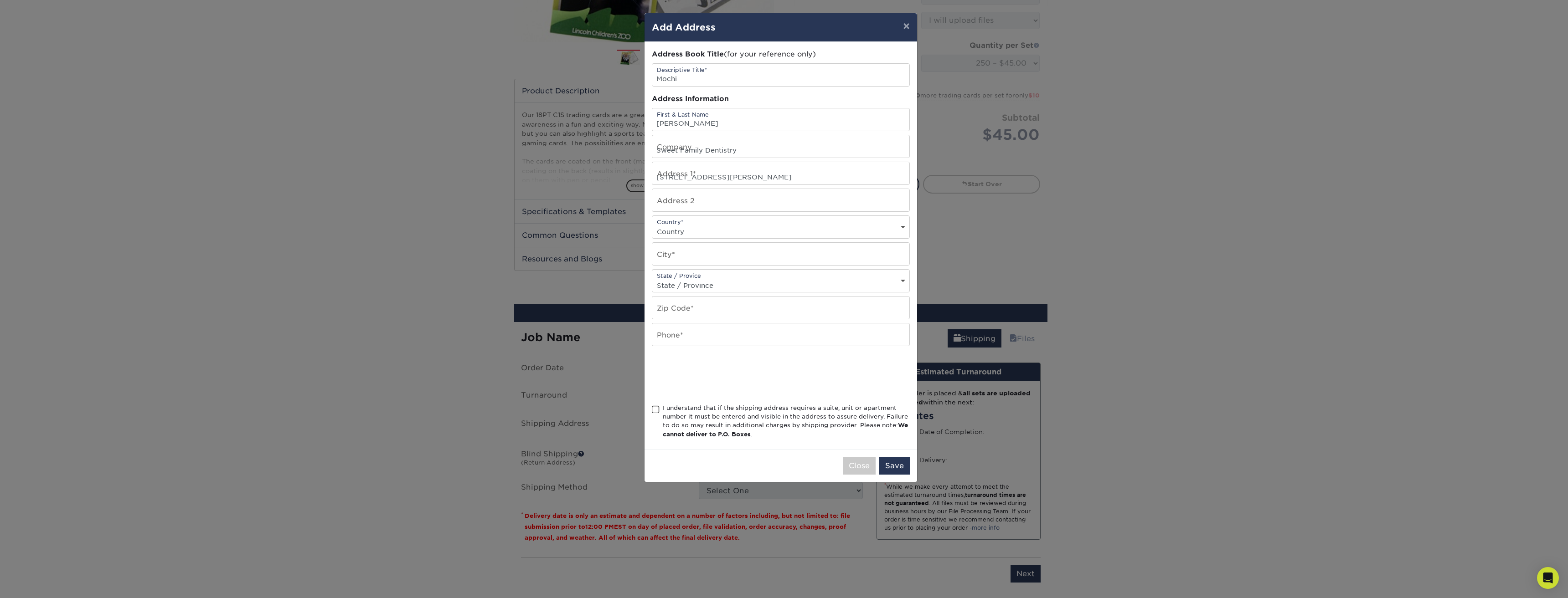
select select "US"
type input "Murphy"
select select "TX"
type input "75094"
type input "2147718882"
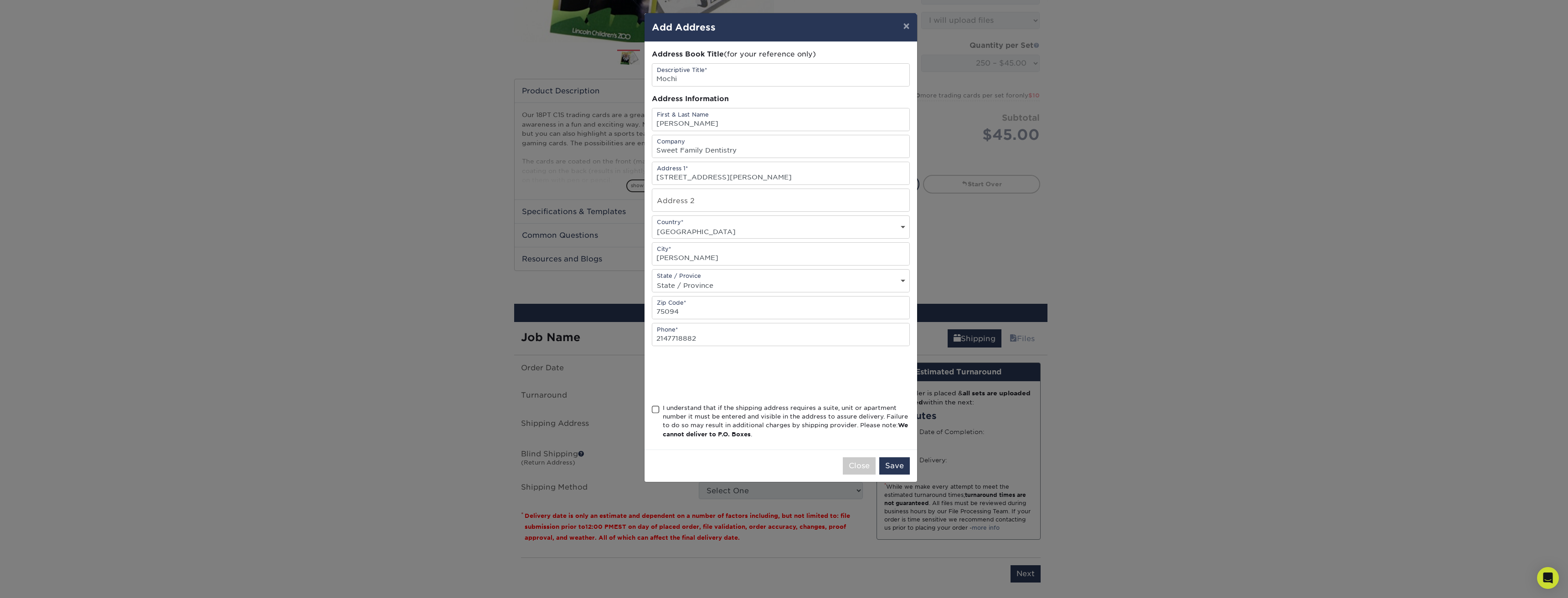
click at [654, 410] on span at bounding box center [655, 409] width 8 height 8
click at [0, 0] on input "I understand that if the shipping address requires a suite, unit or apartment n…" at bounding box center [0, 0] width 0 height 0
click at [892, 474] on button "Save" at bounding box center [894, 466] width 31 height 18
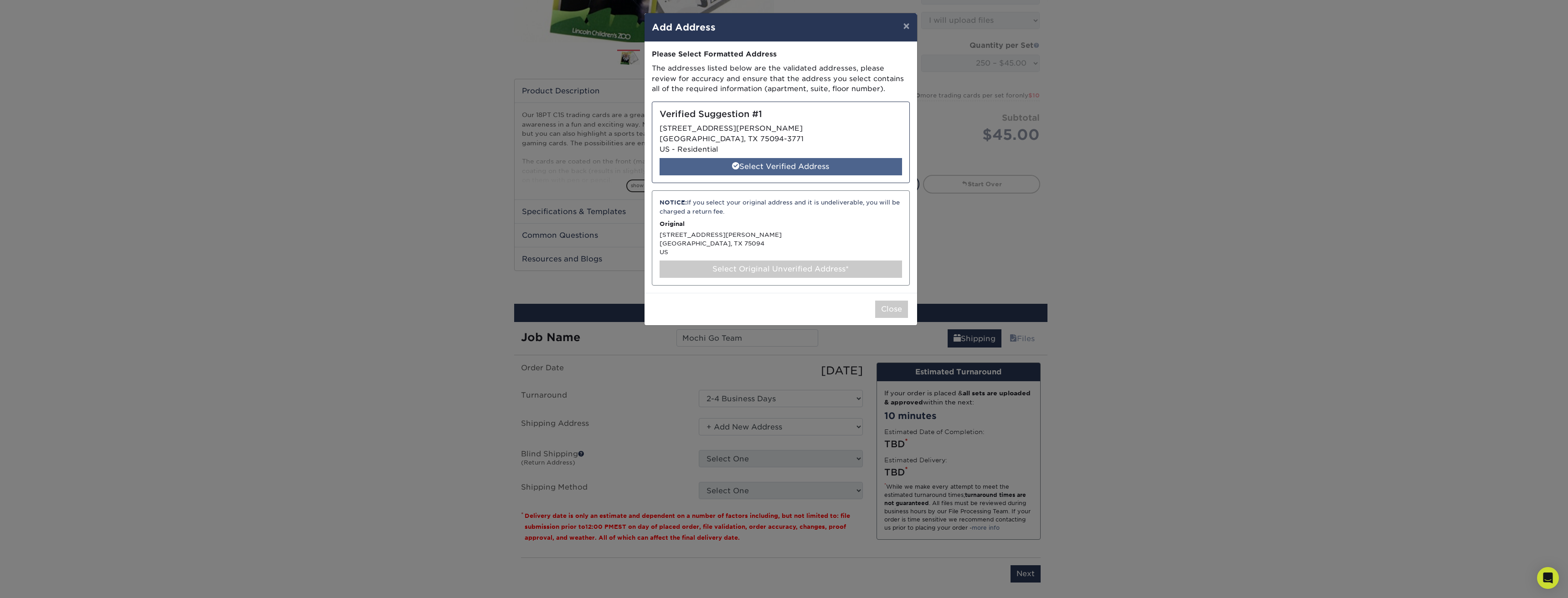
click at [827, 168] on div "Select Verified Address" at bounding box center [781, 166] width 242 height 18
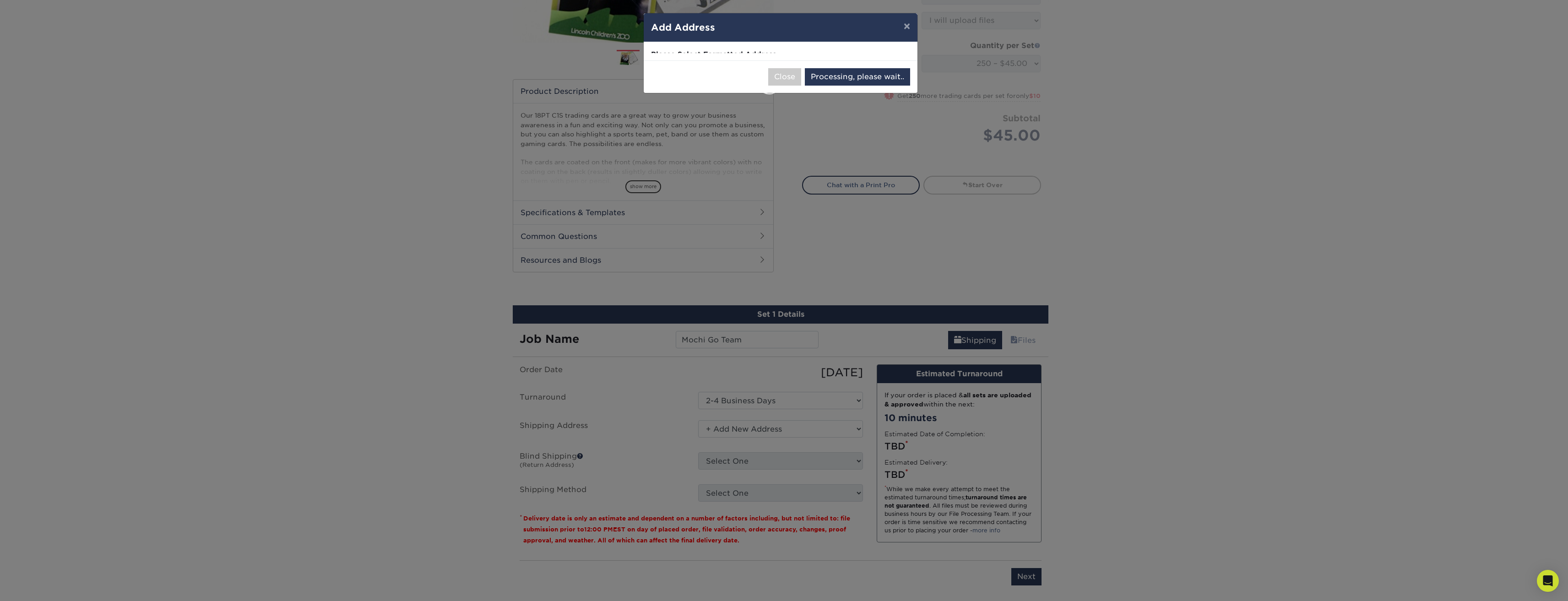
select select "286906"
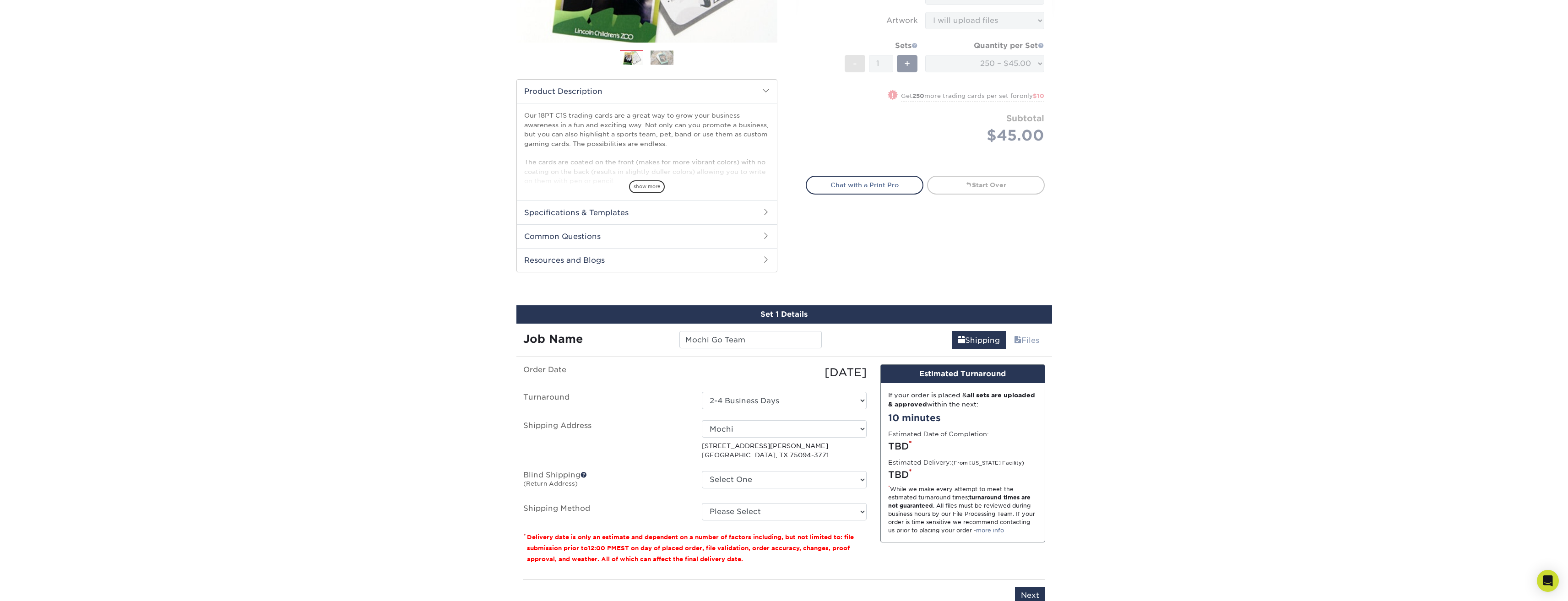
click at [588, 476] on label "Blind Shipping (Return Address)" at bounding box center [605, 481] width 179 height 21
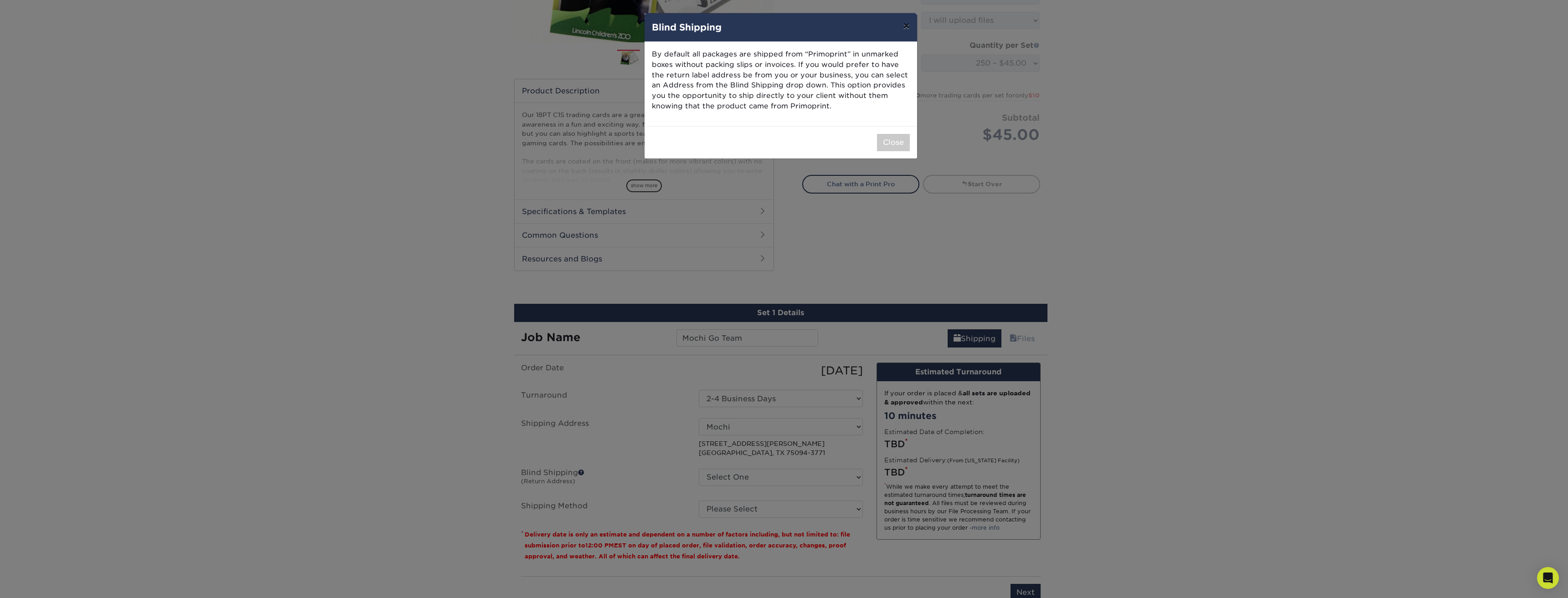
click at [904, 22] on button "×" at bounding box center [906, 26] width 21 height 26
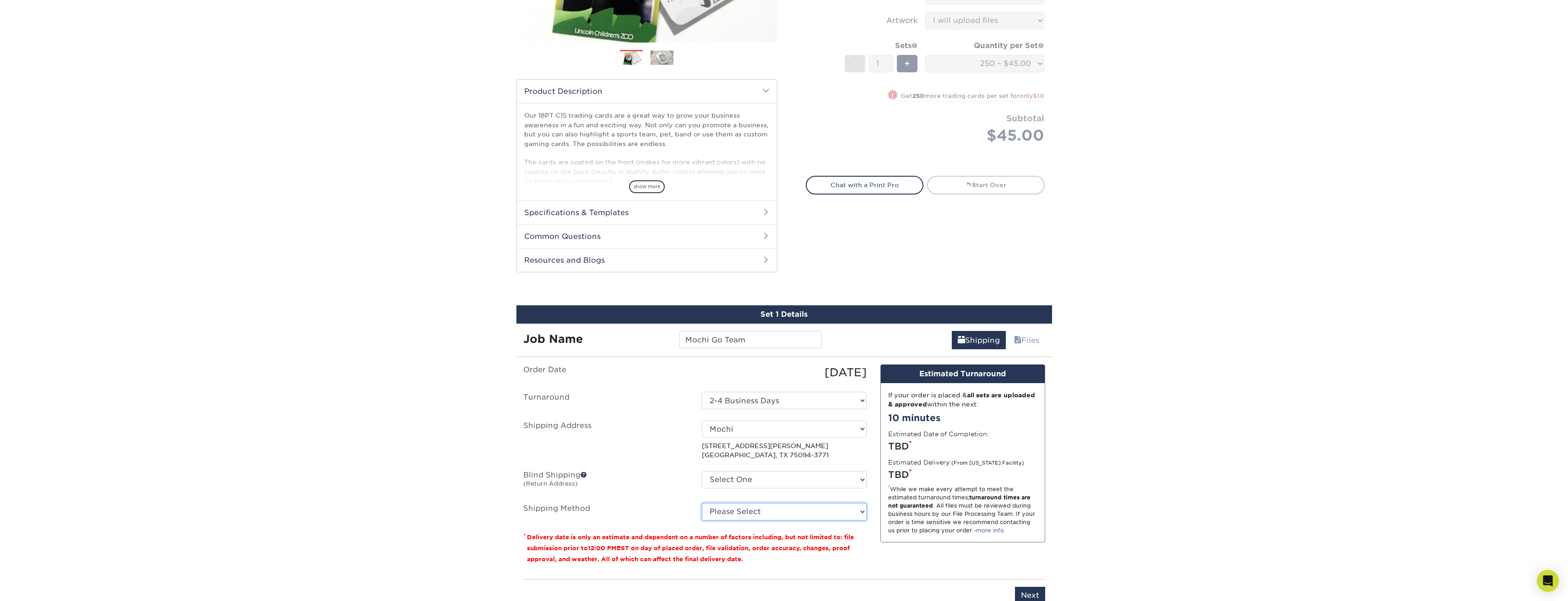
click at [815, 515] on select "Please Select 3 Day Shipping Service (+$17.80) Ground Shipping (+$18.03) 2 Day …" at bounding box center [784, 511] width 165 height 18
select select "12"
click at [702, 503] on select "Please Select 3 Day Shipping Service (+$17.80) Ground Shipping (+$18.03) 2 Day …" at bounding box center [784, 511] width 165 height 18
click at [1134, 505] on div "Products Trading Cards 18PT C1S Trading Cards Previous Next show more" at bounding box center [784, 227] width 1568 height 797
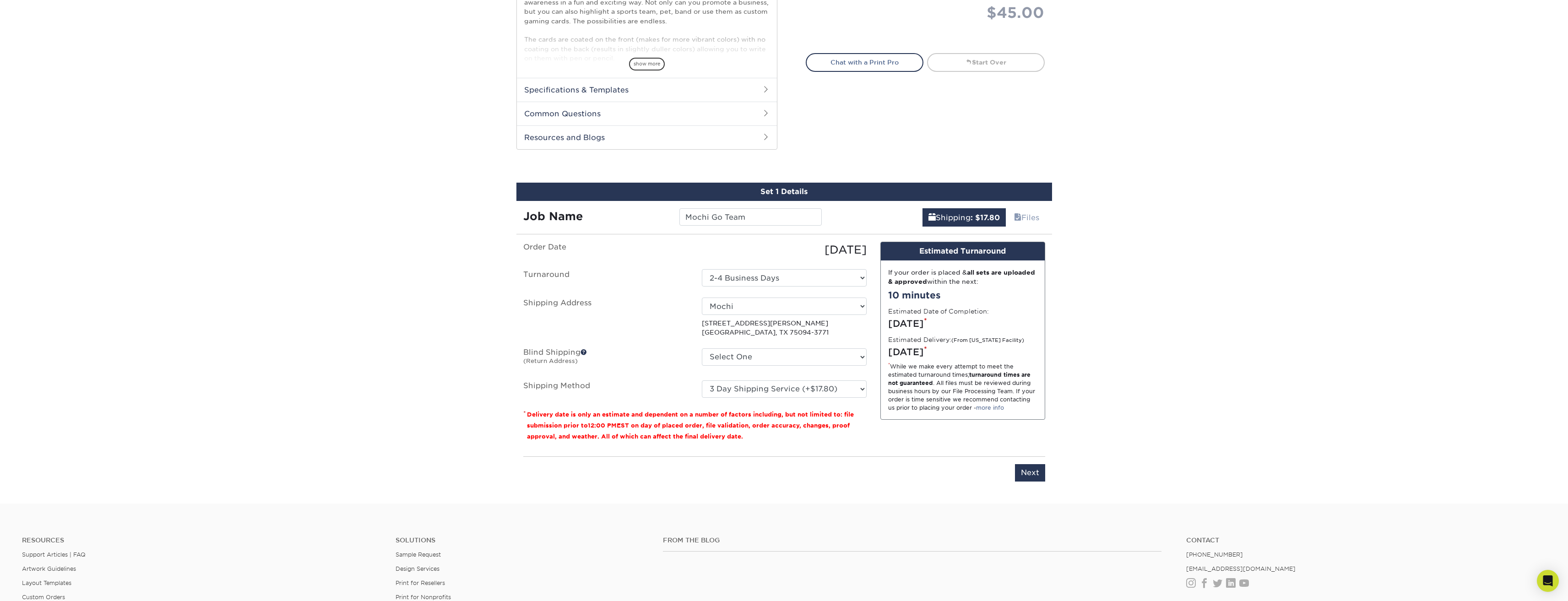
scroll to position [412, 0]
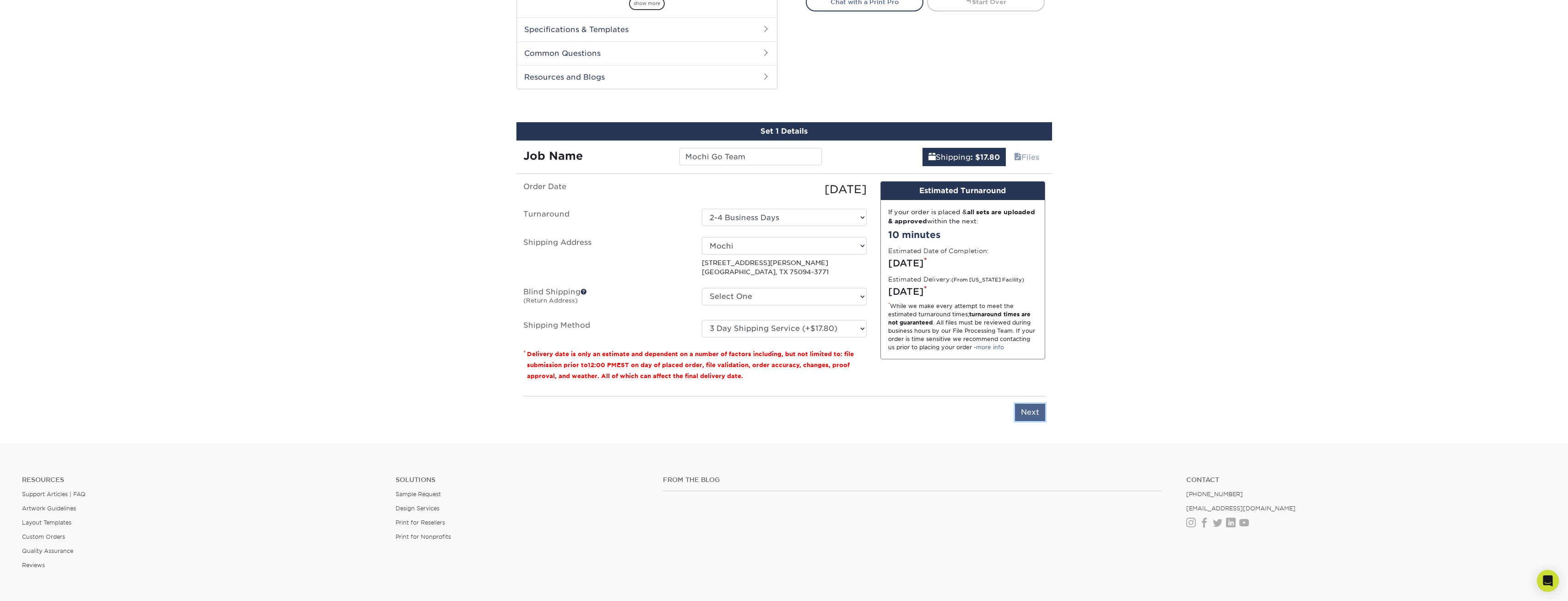
click at [1034, 412] on input "Next" at bounding box center [1030, 412] width 30 height 18
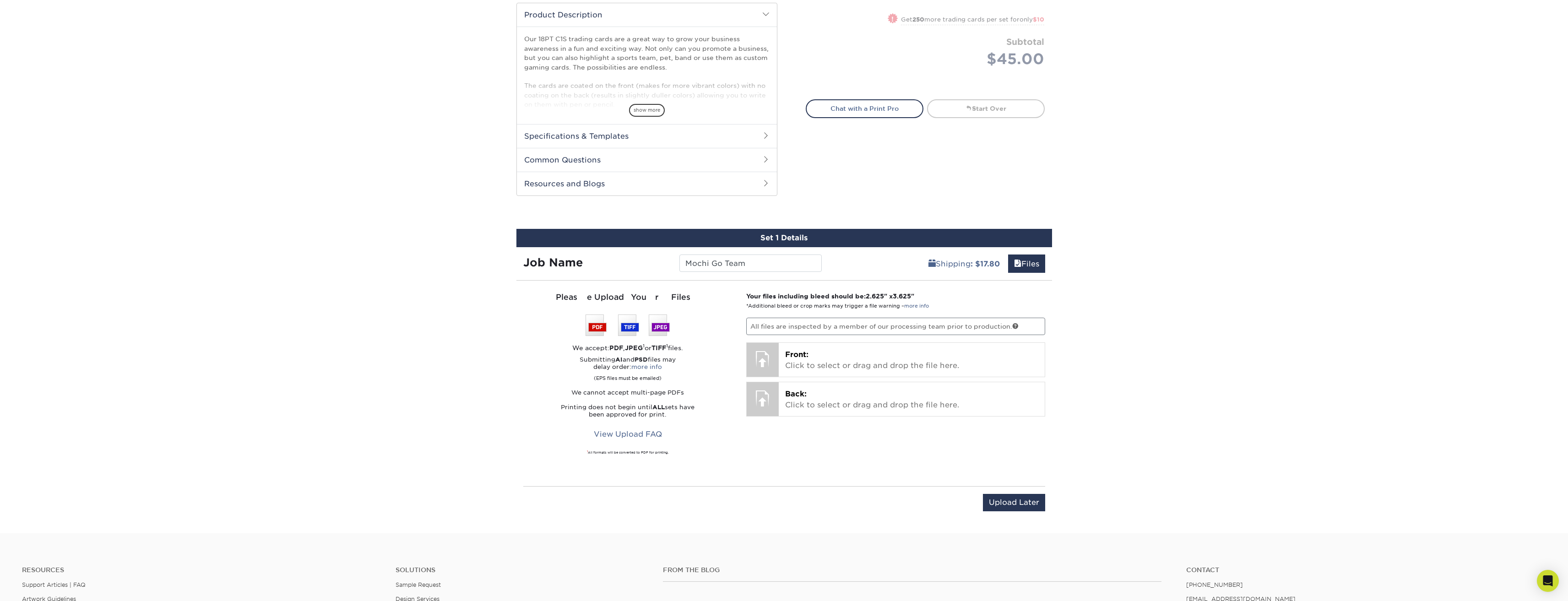
scroll to position [321, 0]
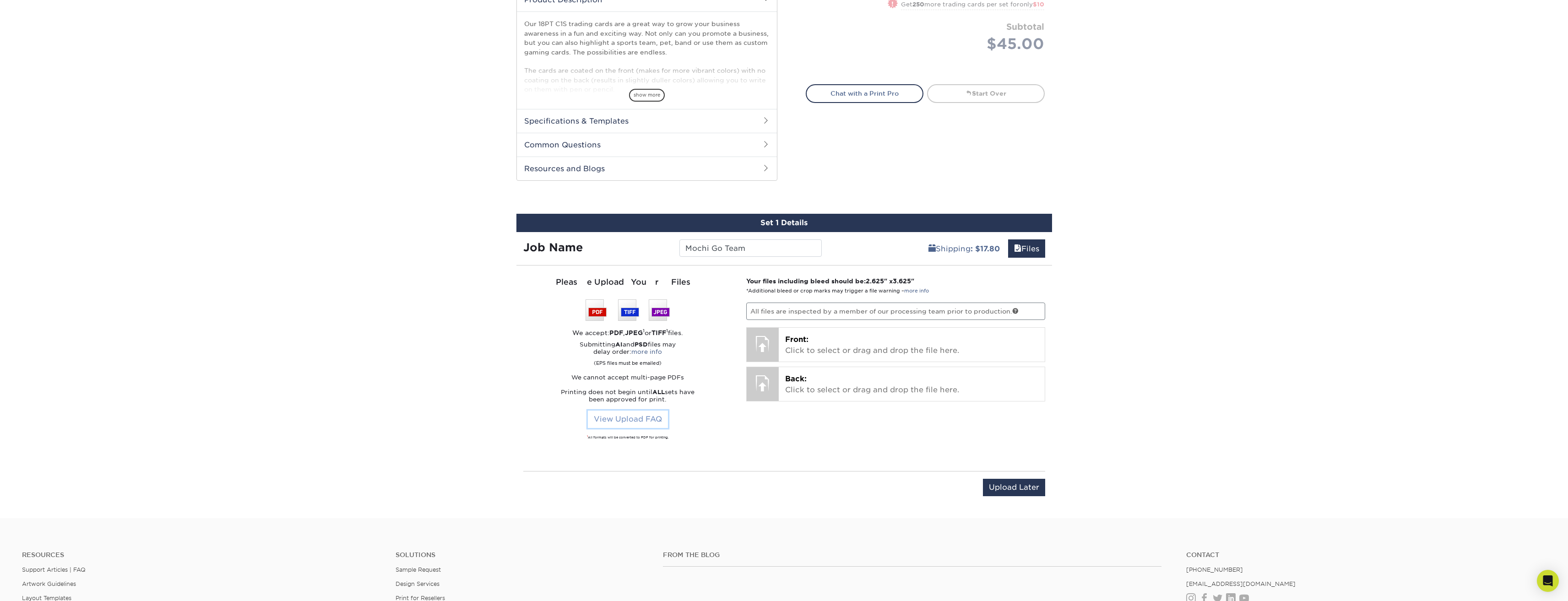
click at [638, 422] on link "View Upload FAQ" at bounding box center [627, 419] width 80 height 18
click at [1034, 489] on input "Upload Later" at bounding box center [1014, 488] width 62 height 18
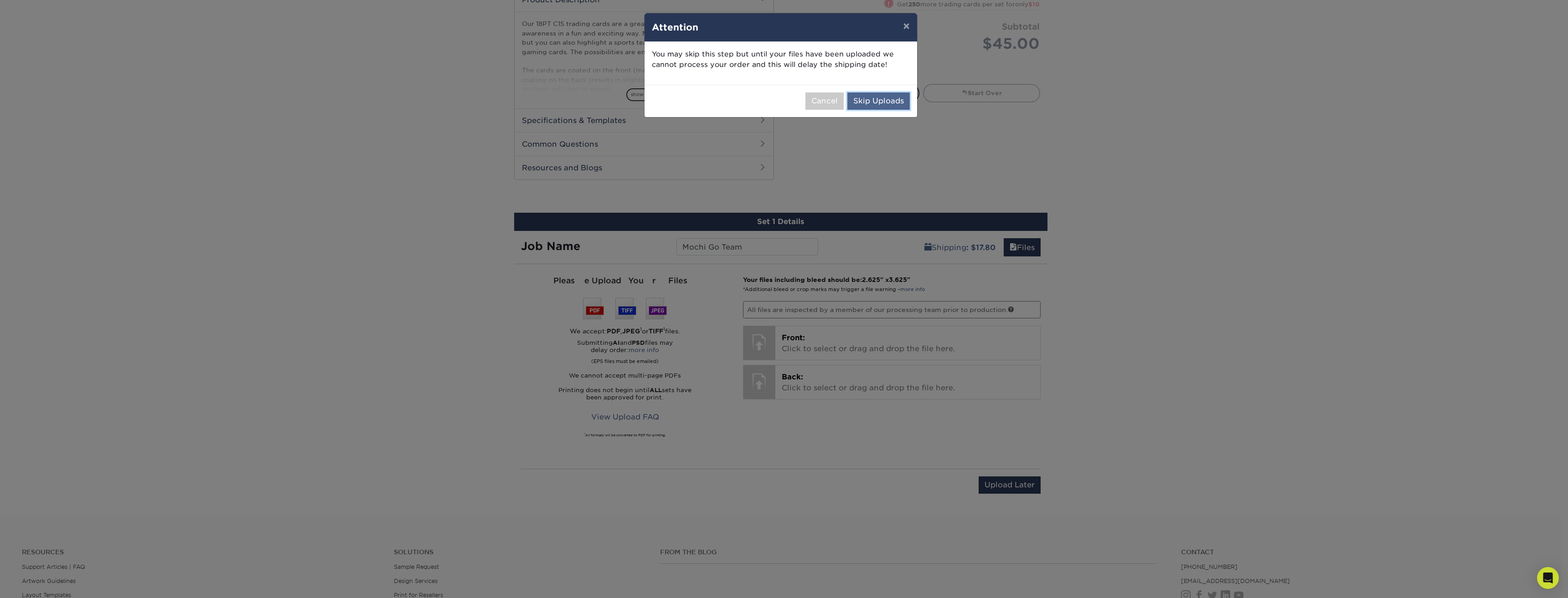
click at [883, 100] on button "Skip Uploads" at bounding box center [878, 101] width 63 height 18
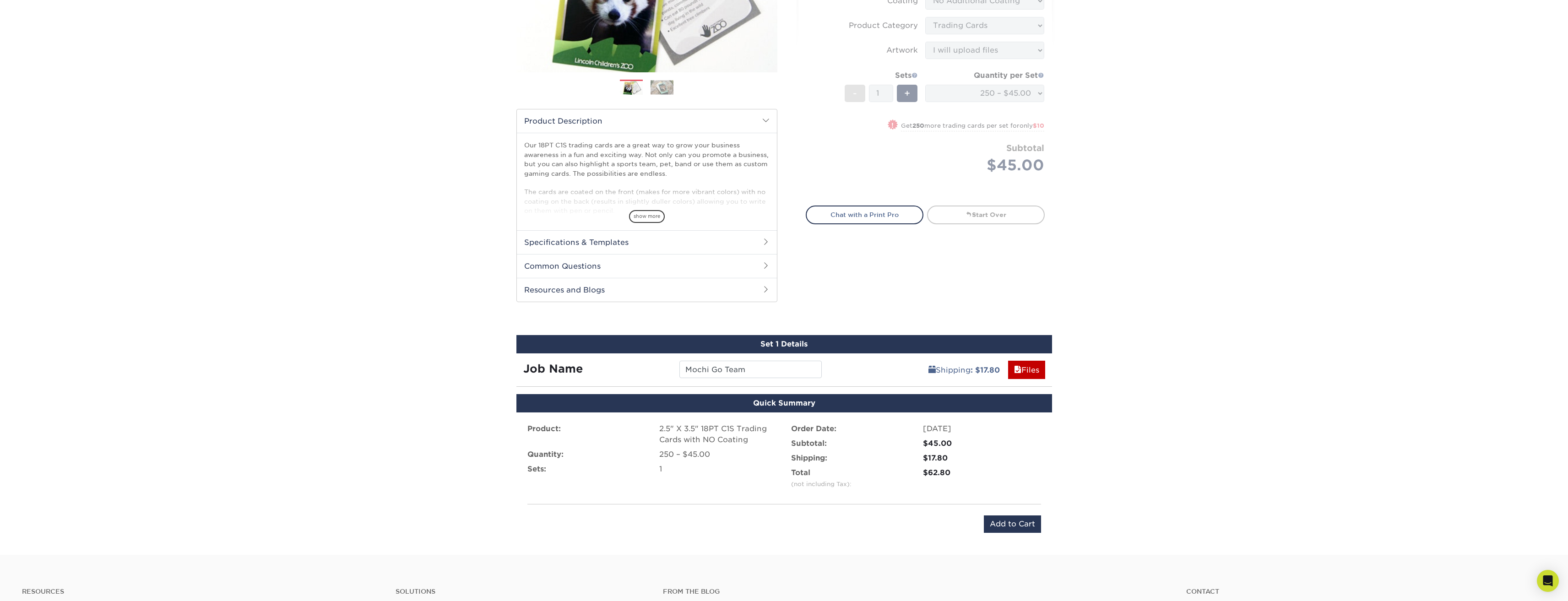
scroll to position [183, 0]
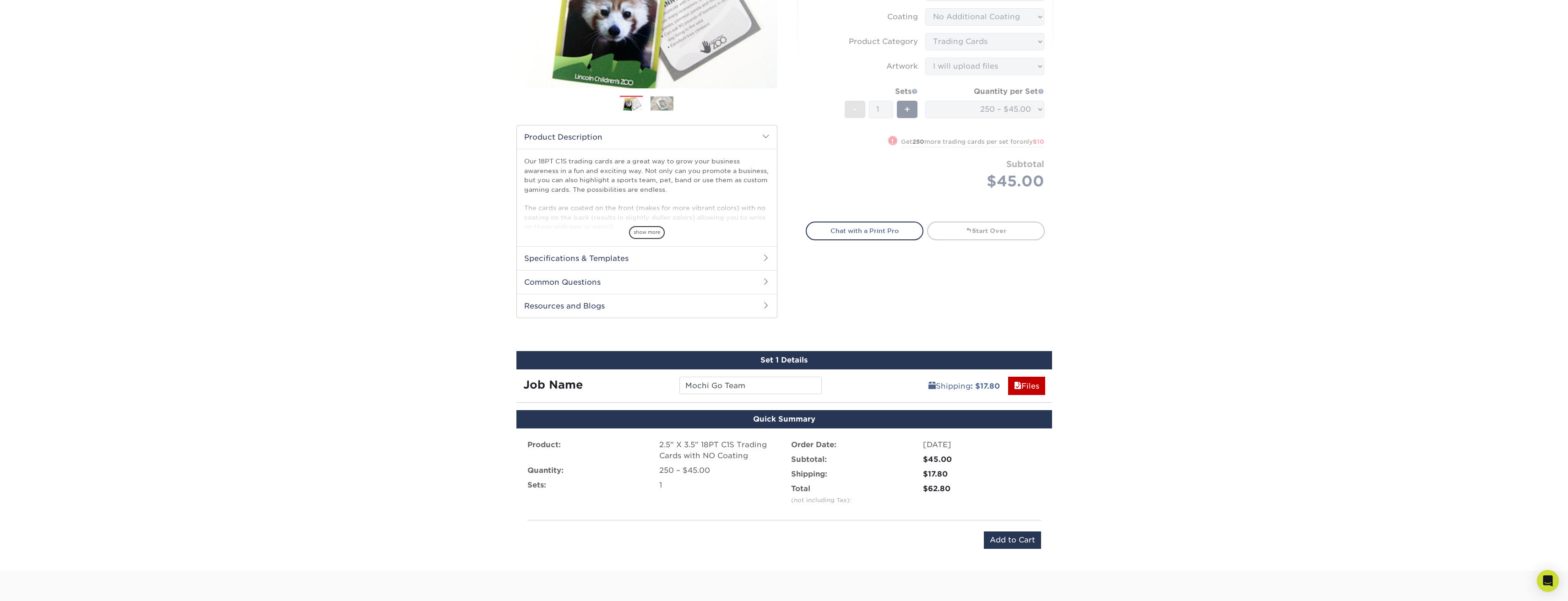
click at [761, 260] on h2 "Specifications & Templates" at bounding box center [647, 258] width 260 height 24
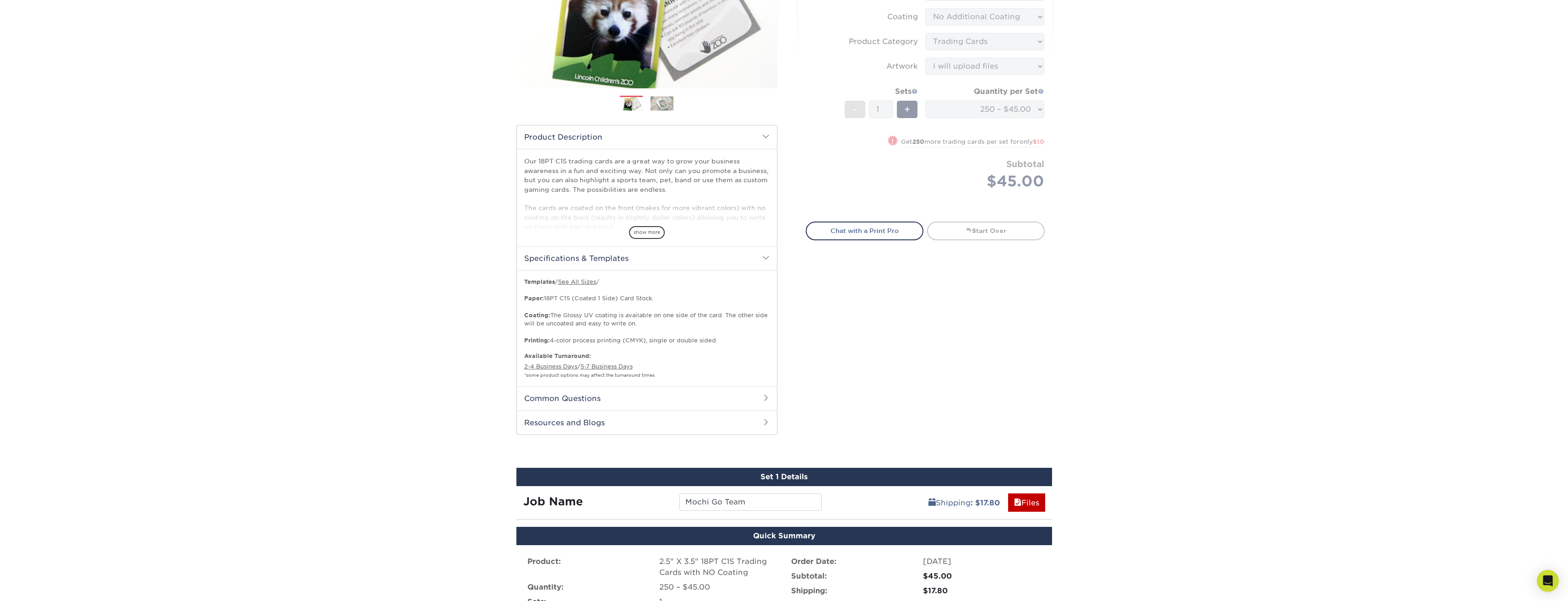
click at [766, 394] on h2 "Common Questions" at bounding box center [647, 398] width 260 height 24
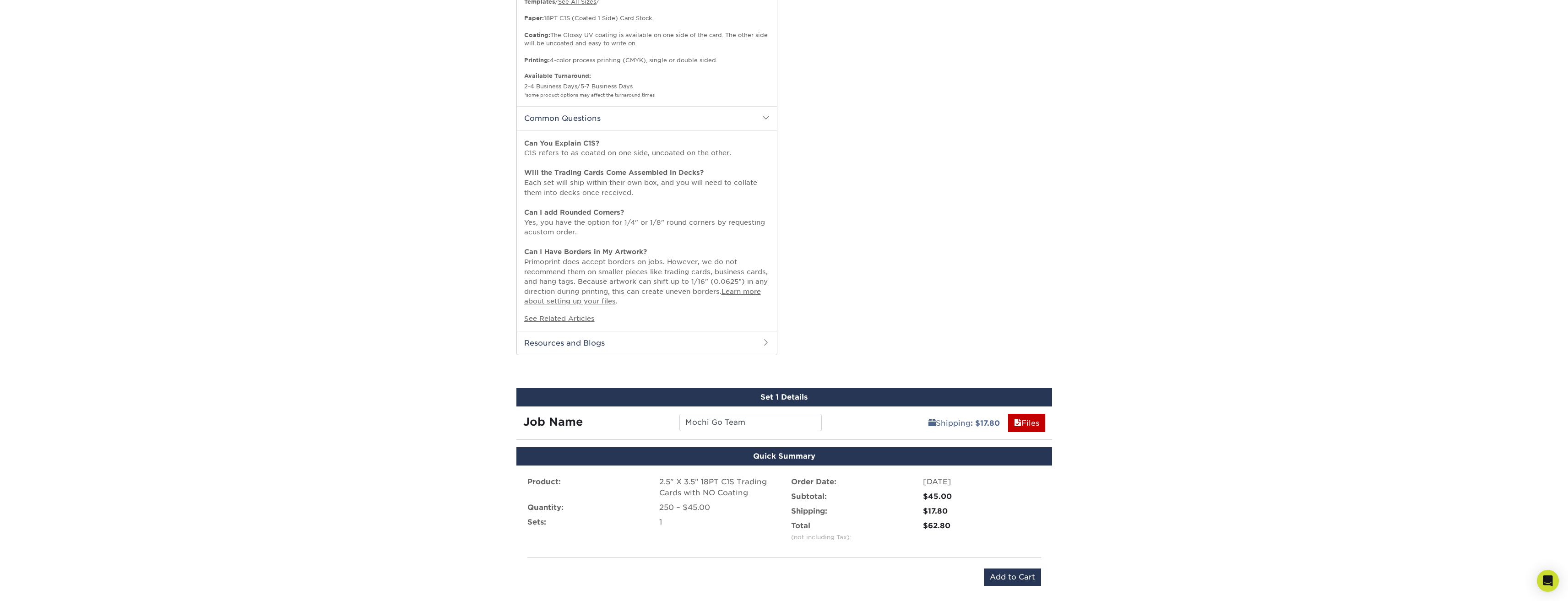
scroll to position [412, 0]
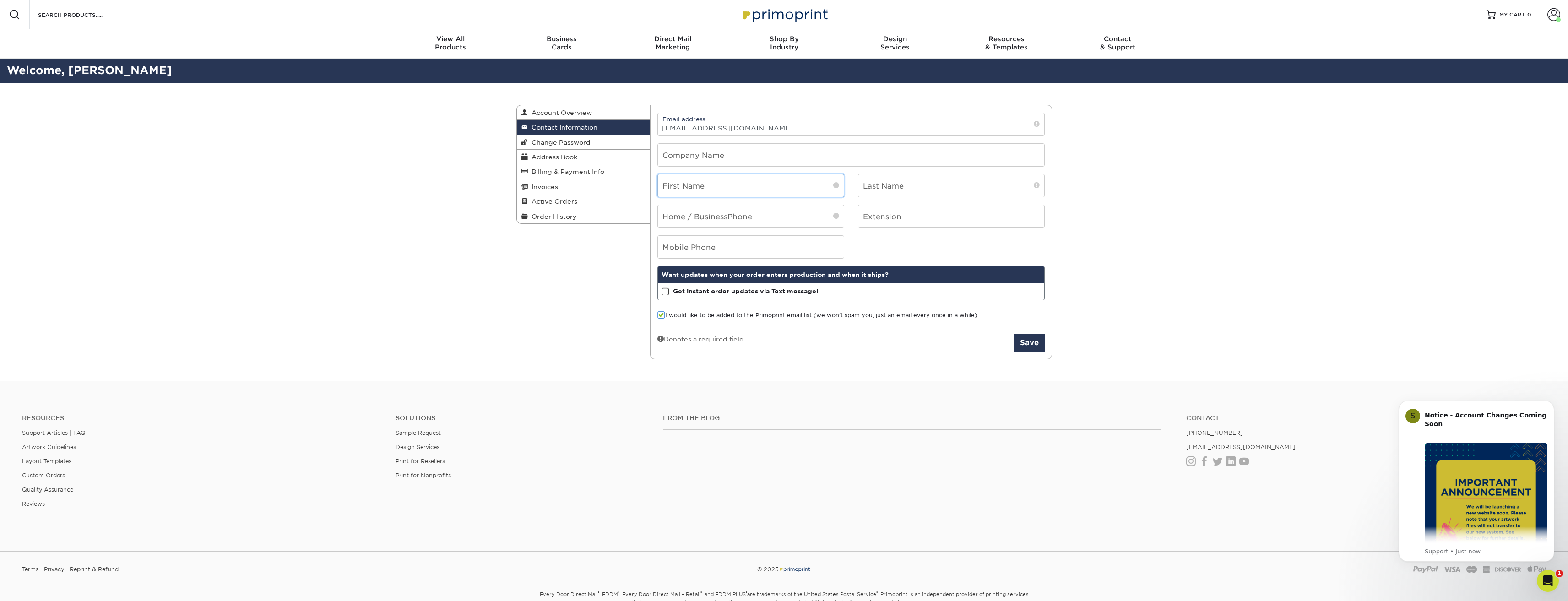
click at [724, 191] on input "text" at bounding box center [750, 186] width 186 height 23
type input "Derek"
type input "Sweet Family Dentistry"
type input "Chan"
type input "2147718882"
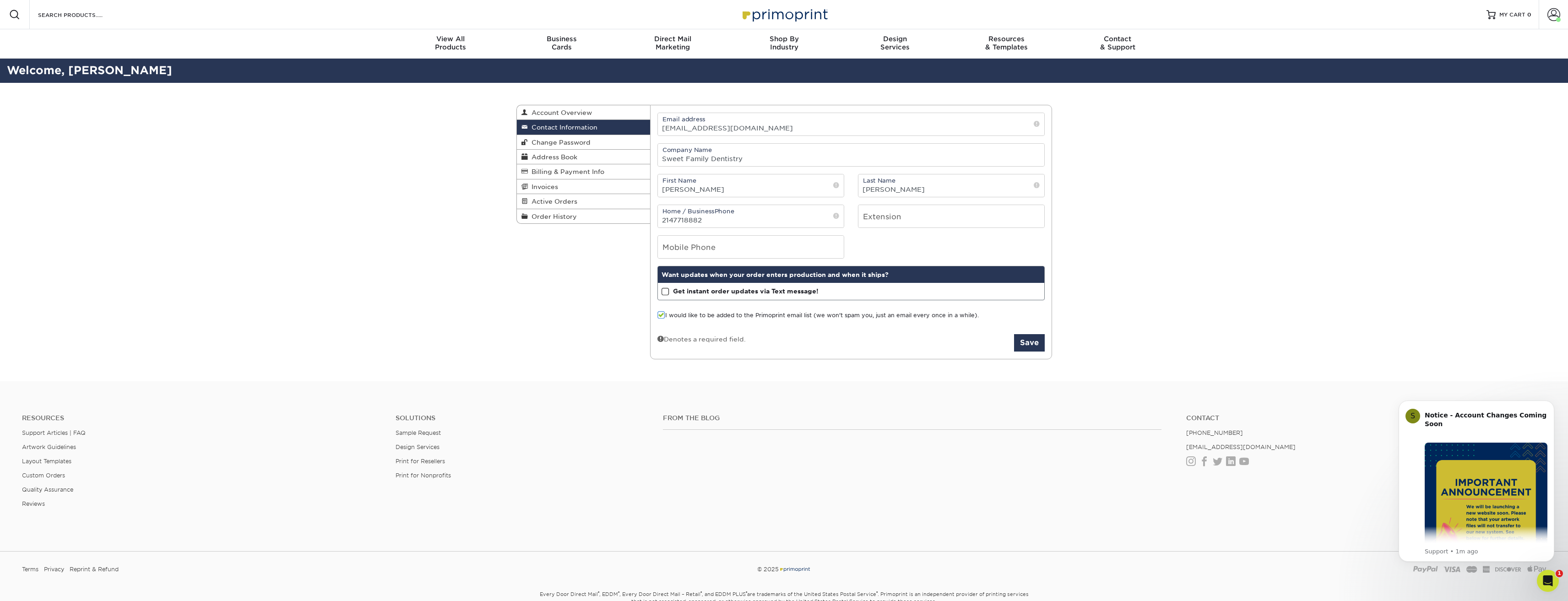
click at [661, 316] on span at bounding box center [661, 315] width 8 height 8
click at [0, 0] on input "I would like to be added to the Primoprint email list (we won't spam you, just …" at bounding box center [0, 0] width 0 height 0
click at [1025, 343] on button "Save" at bounding box center [1029, 342] width 31 height 18
click at [580, 147] on link "Change Password" at bounding box center [583, 142] width 133 height 14
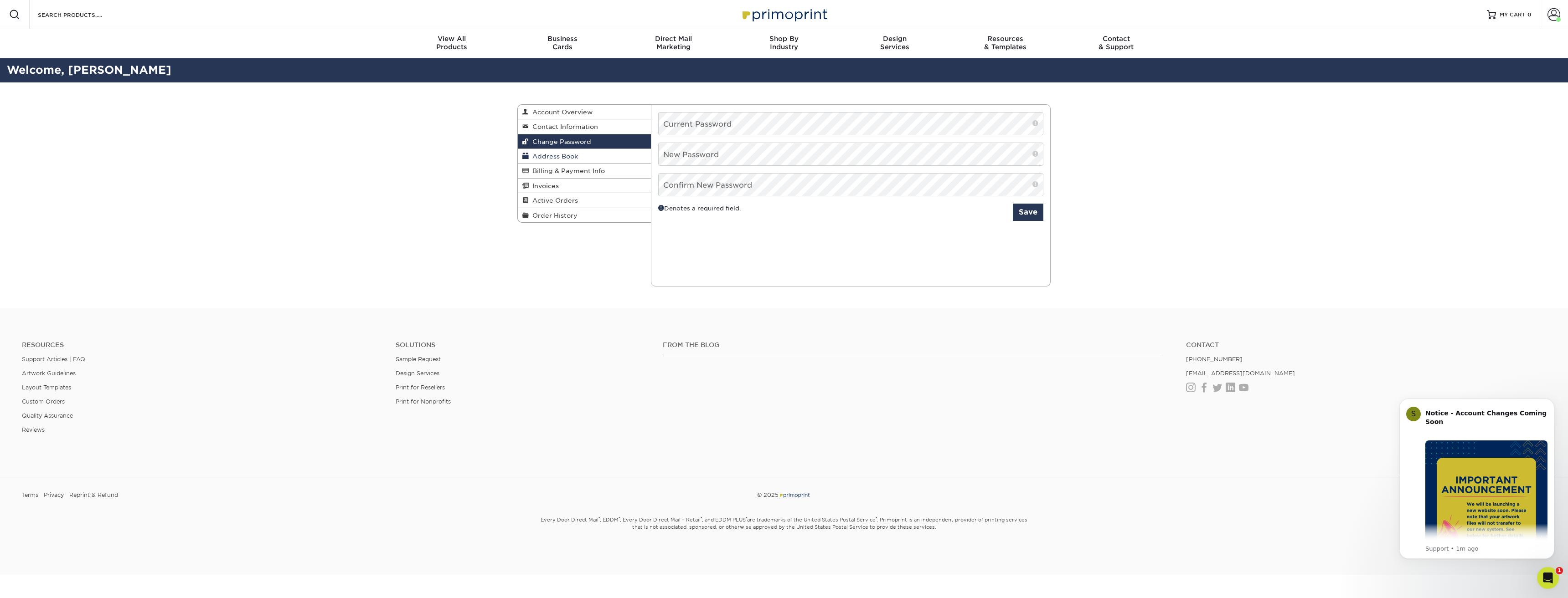
click at [568, 156] on span "Address Book" at bounding box center [553, 156] width 49 height 8
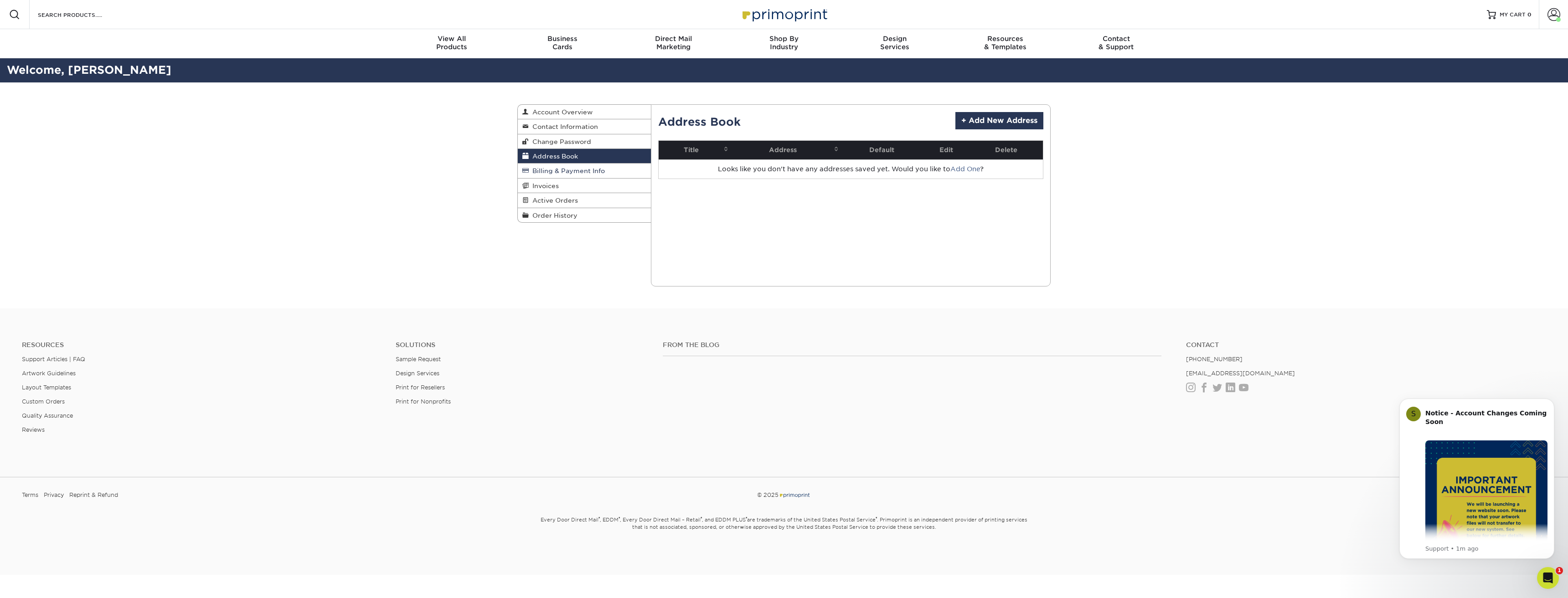
click at [550, 173] on span "Billing & Payment Info" at bounding box center [567, 170] width 76 height 8
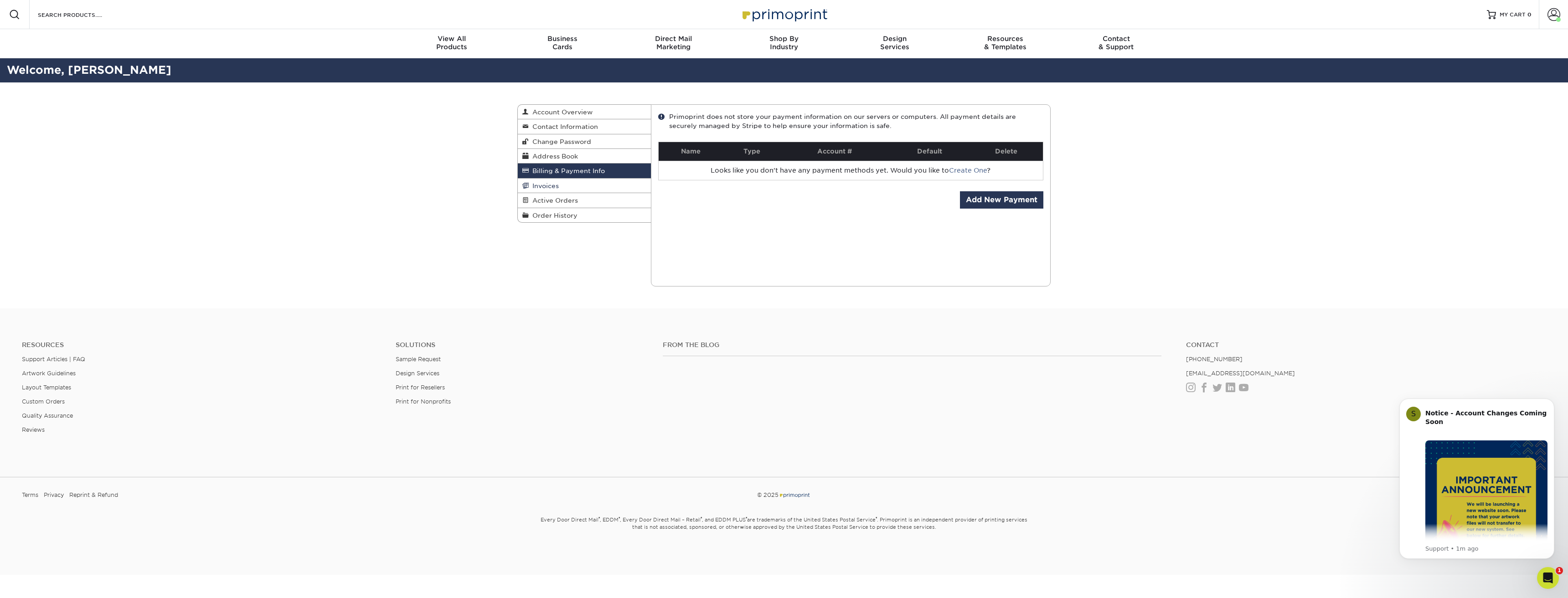
click at [544, 183] on span "Invoices" at bounding box center [544, 185] width 30 height 8
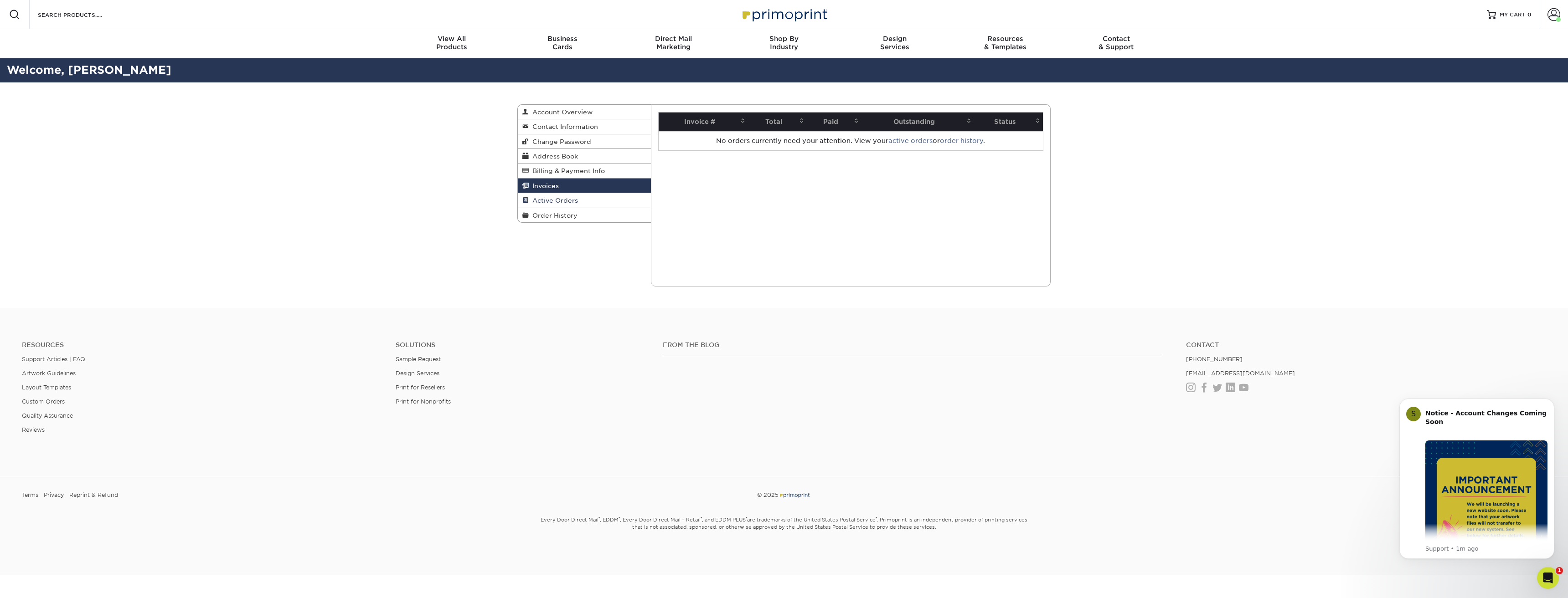
click at [544, 203] on span "Active Orders" at bounding box center [553, 200] width 49 height 8
